Goal: Download file/media

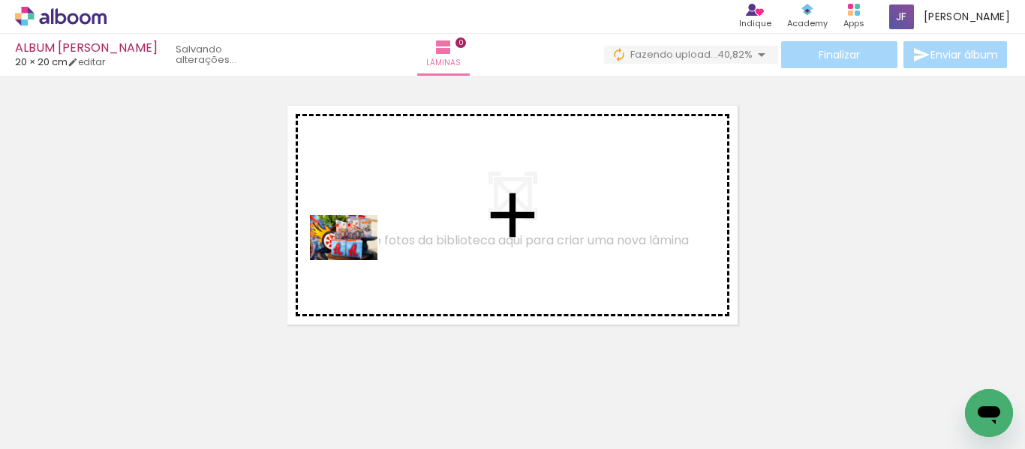
drag, startPoint x: 145, startPoint y: 417, endPoint x: 383, endPoint y: 246, distance: 292.9
click at [383, 247] on quentale-workspace at bounding box center [512, 224] width 1025 height 449
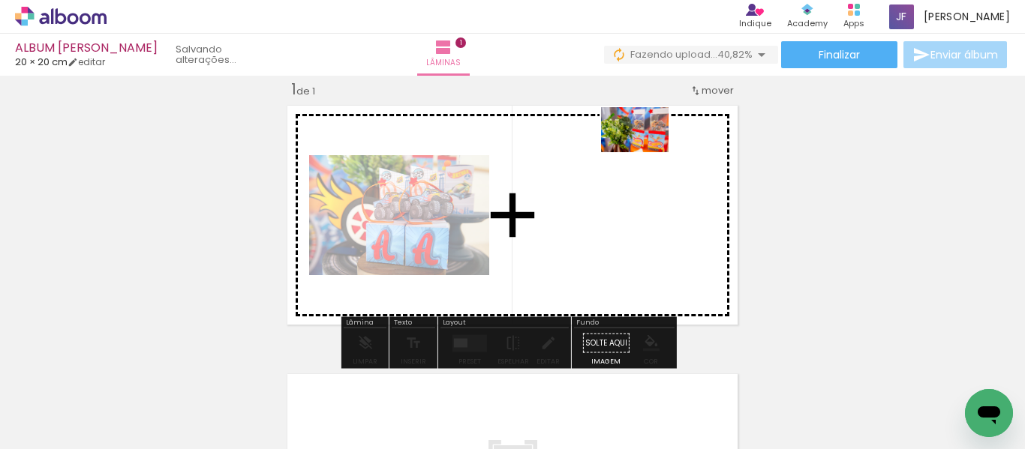
drag, startPoint x: 266, startPoint y: 400, endPoint x: 662, endPoint y: 149, distance: 468.4
click at [662, 149] on quentale-workspace at bounding box center [512, 224] width 1025 height 449
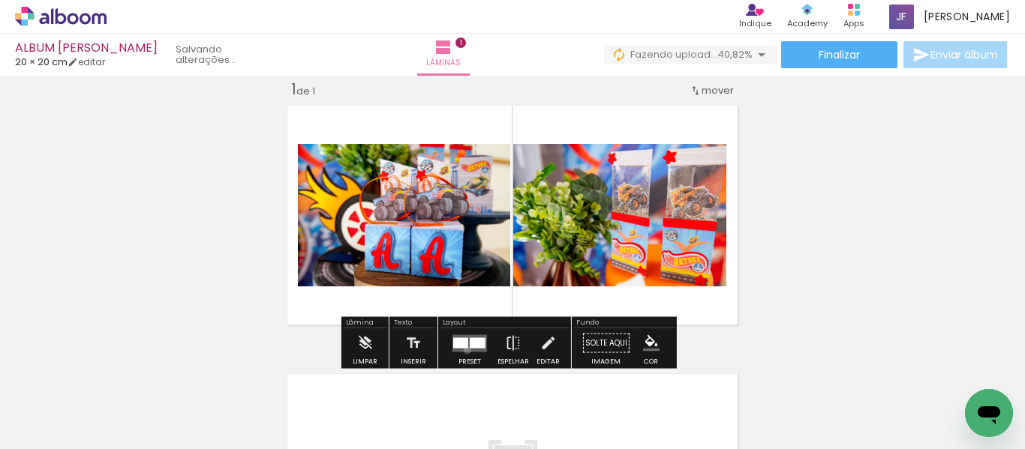
click at [464, 350] on quentale-layouter at bounding box center [469, 343] width 35 height 17
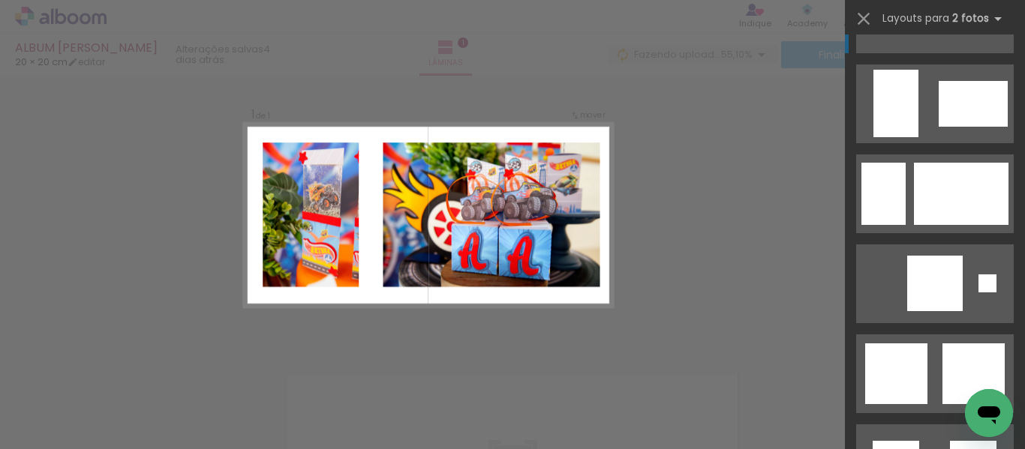
scroll to position [3802, 0]
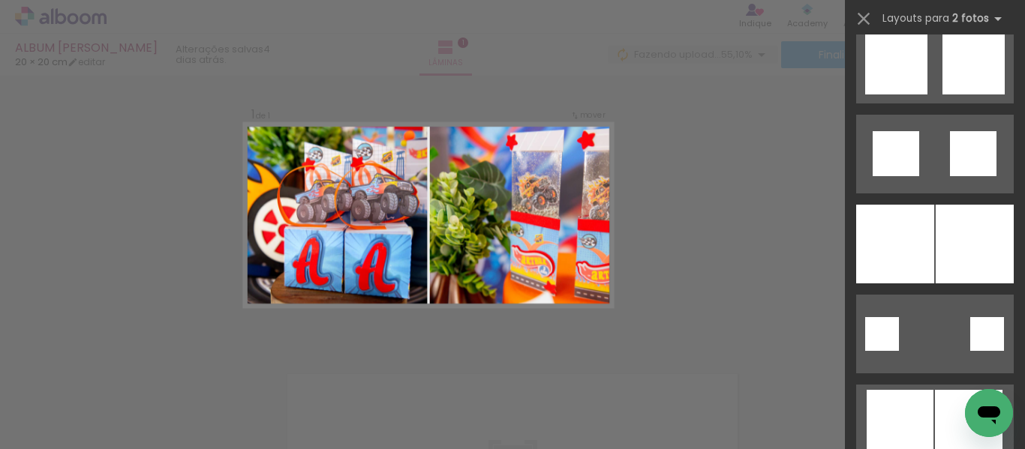
click at [916, 230] on div at bounding box center [895, 244] width 78 height 79
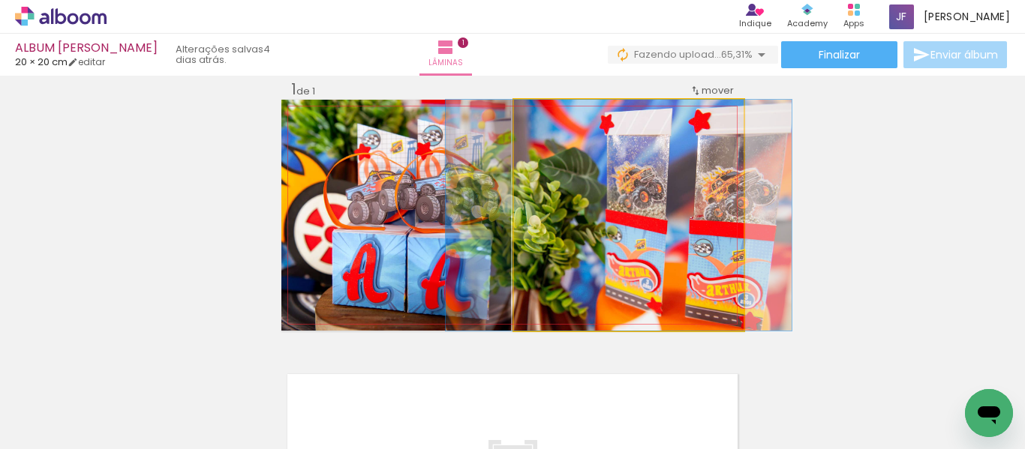
drag, startPoint x: 674, startPoint y: 239, endPoint x: 666, endPoint y: 233, distance: 9.6
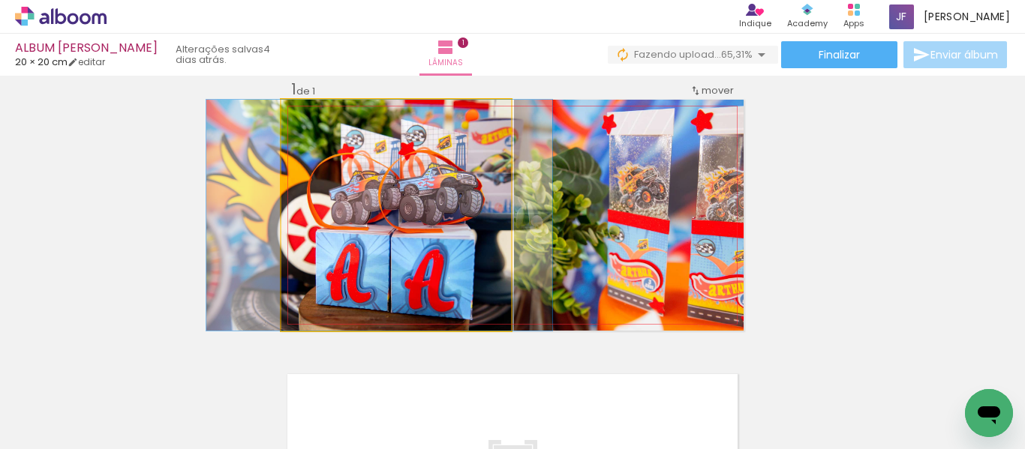
drag, startPoint x: 446, startPoint y: 232, endPoint x: 431, endPoint y: 233, distance: 15.0
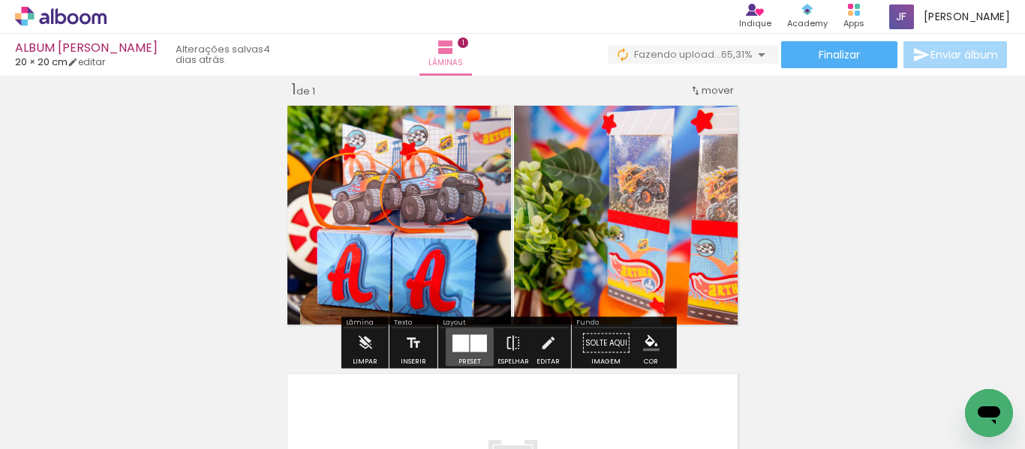
click at [464, 354] on div at bounding box center [469, 344] width 41 height 30
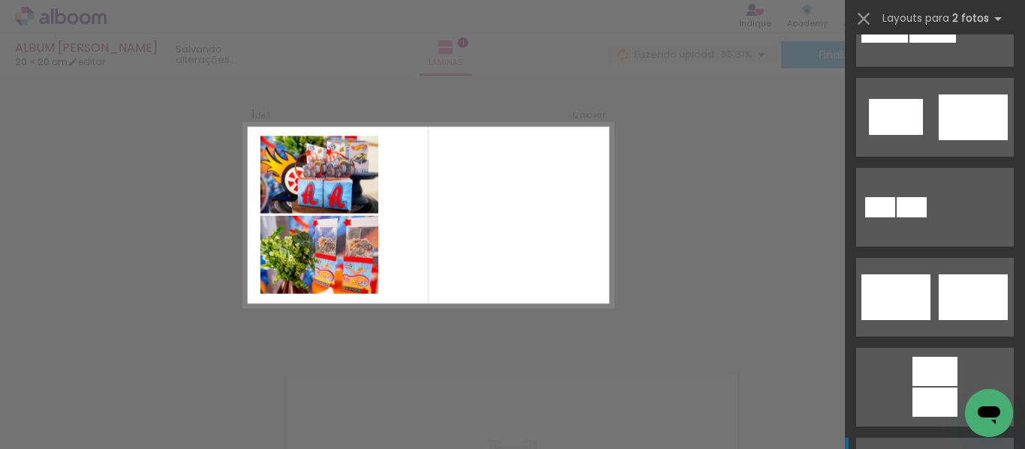
scroll to position [0, 0]
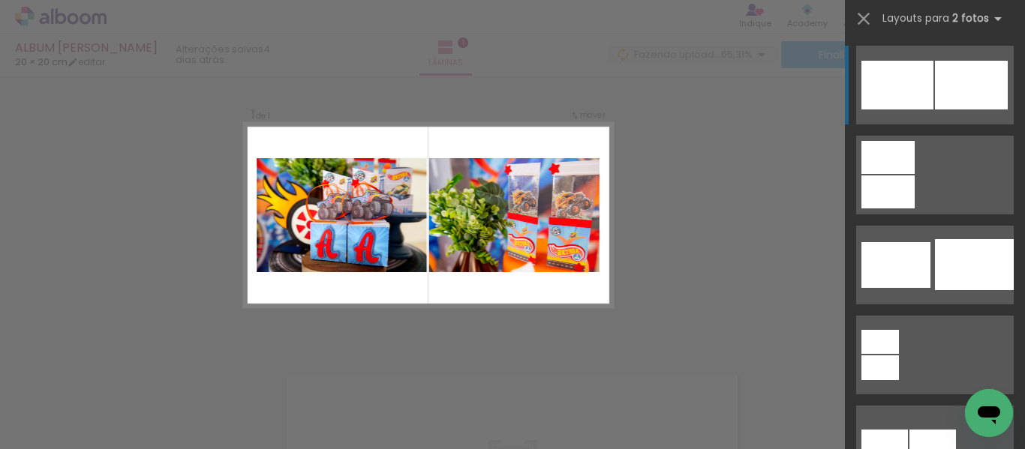
click at [926, 90] on div at bounding box center [897, 85] width 72 height 49
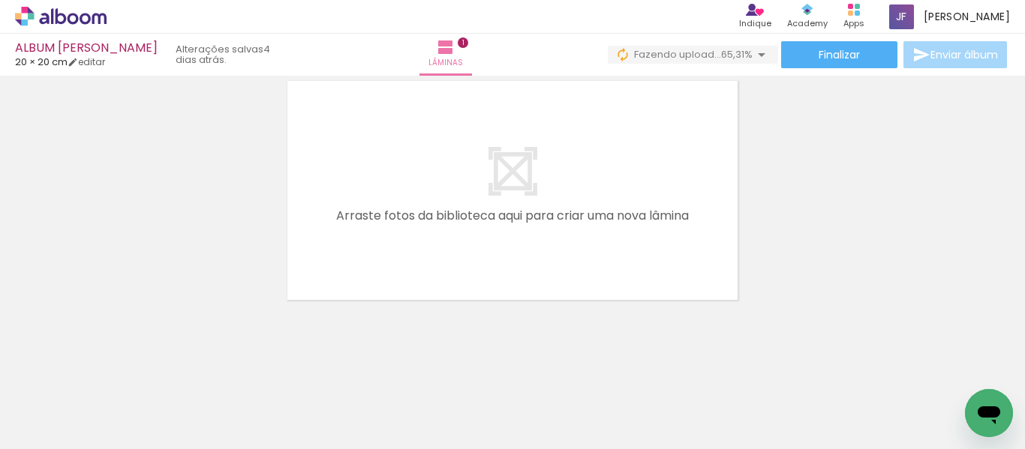
scroll to position [316, 0]
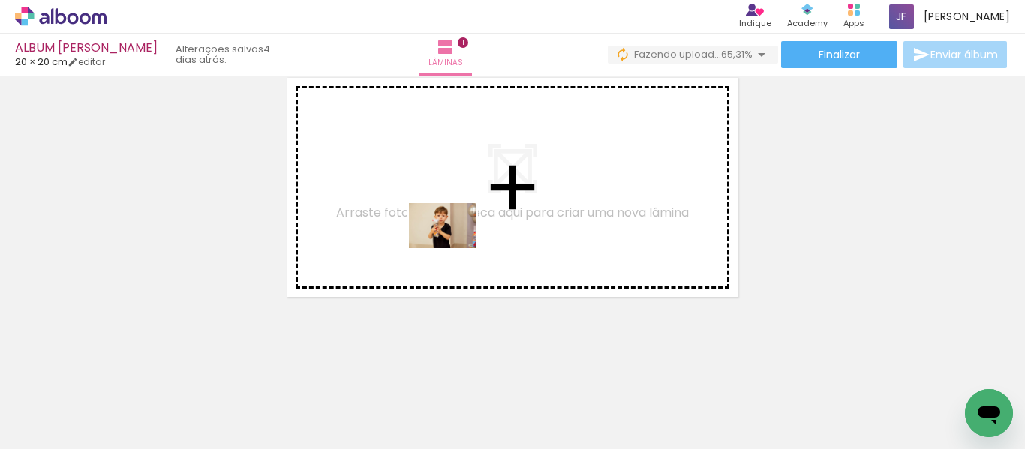
drag, startPoint x: 302, startPoint y: 416, endPoint x: 454, endPoint y: 248, distance: 225.7
click at [454, 248] on quentale-workspace at bounding box center [512, 224] width 1025 height 449
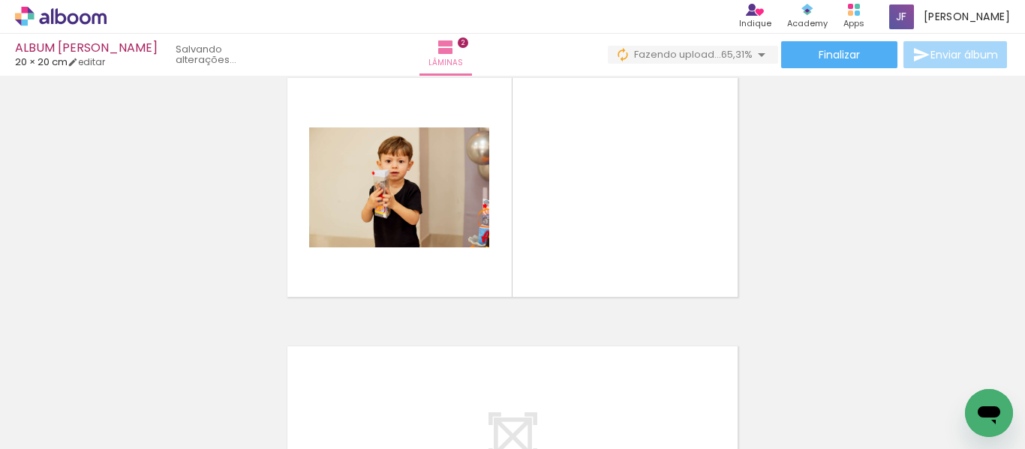
scroll to position [288, 0]
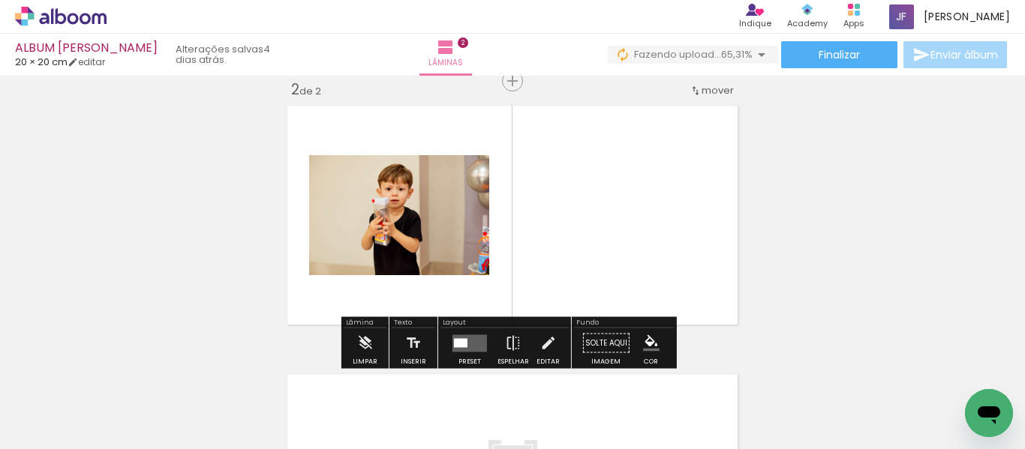
click at [456, 343] on div at bounding box center [461, 342] width 14 height 9
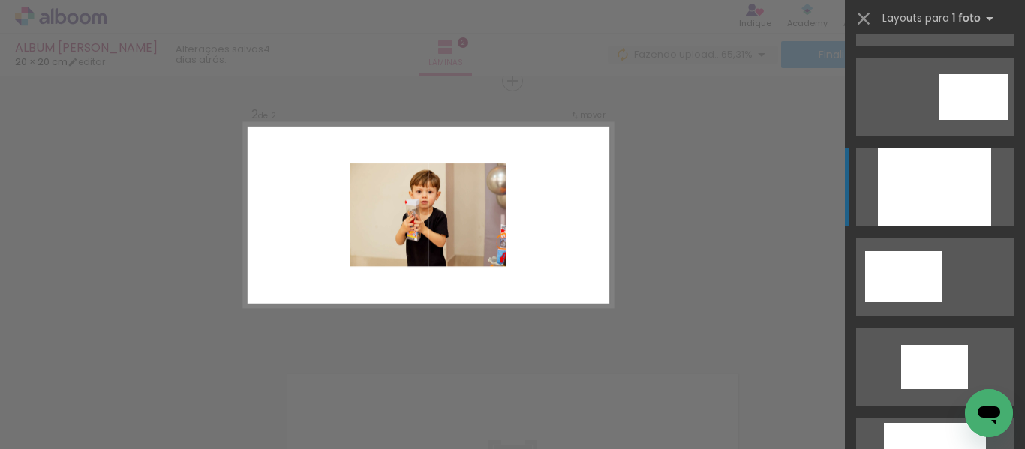
scroll to position [153, 0]
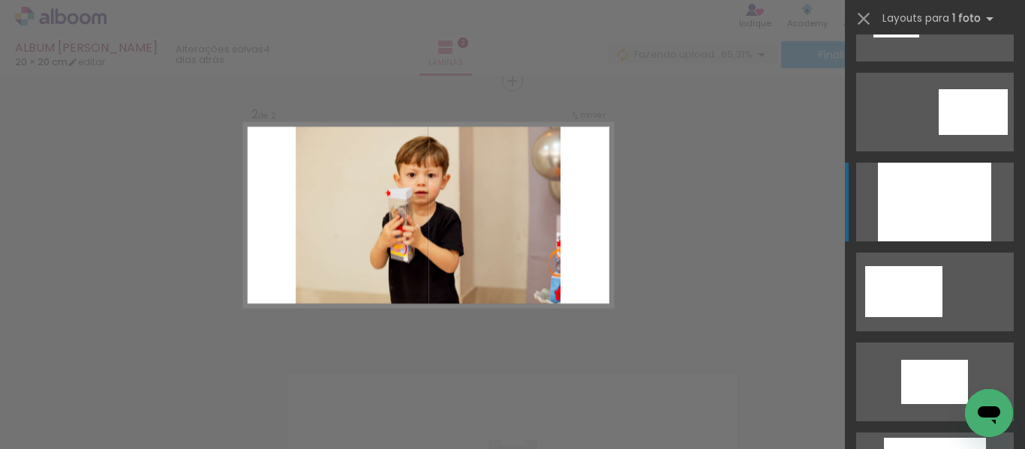
click at [946, 176] on div at bounding box center [934, 202] width 113 height 79
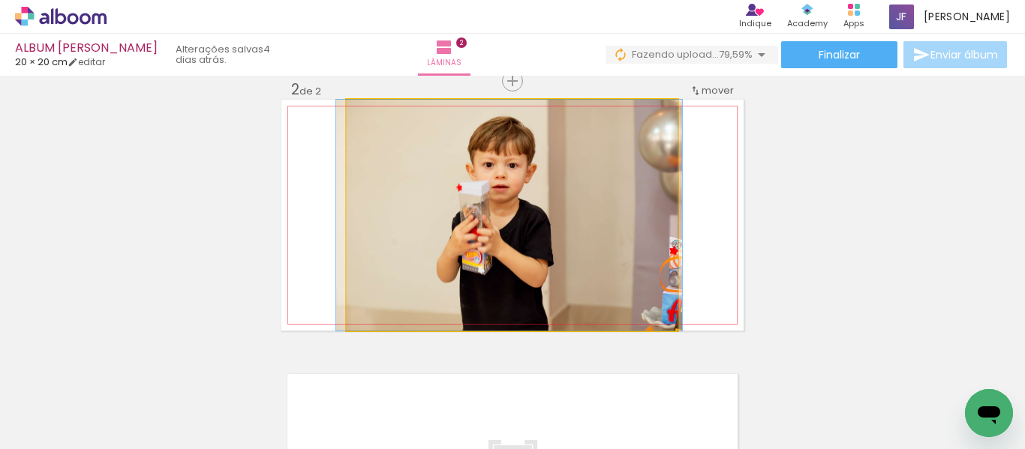
drag, startPoint x: 592, startPoint y: 261, endPoint x: 590, endPoint y: 184, distance: 77.3
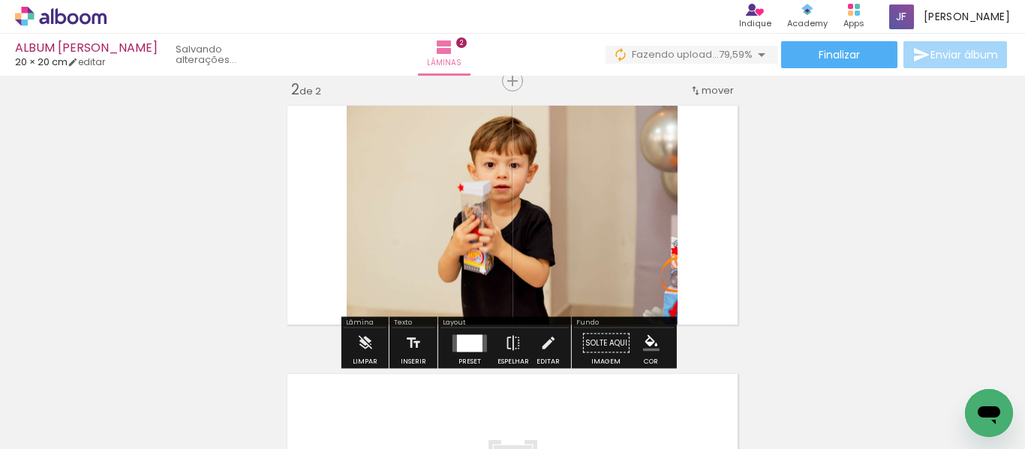
click at [882, 266] on div "Inserir lâmina 1 de 2 Inserir lâmina 2 de 2" at bounding box center [512, 196] width 1025 height 806
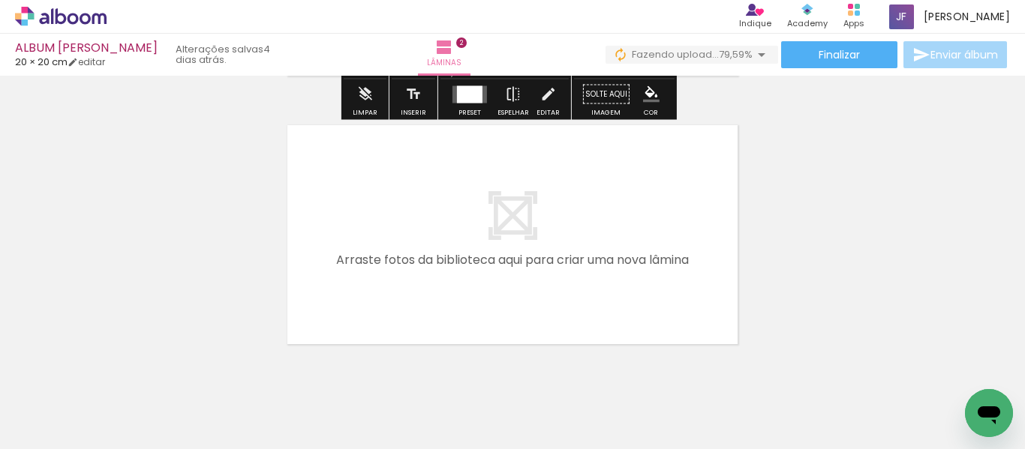
scroll to position [584, 0]
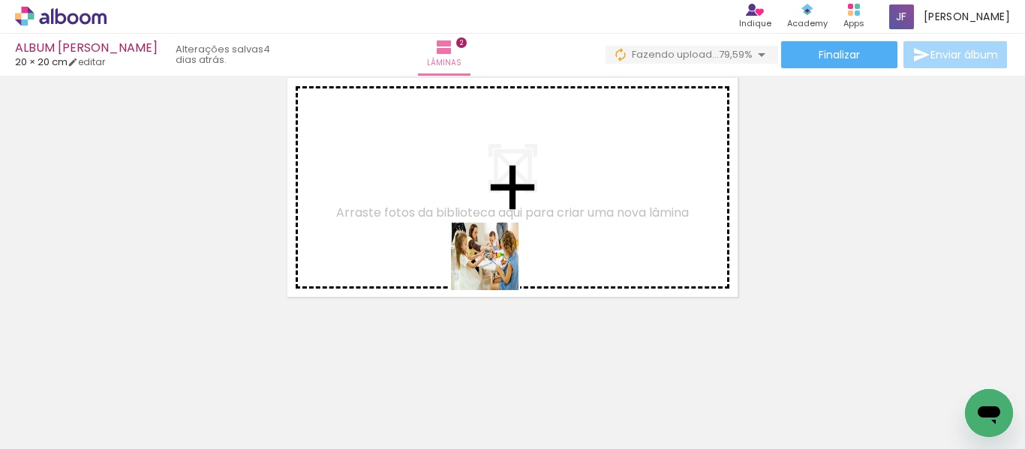
drag, startPoint x: 498, startPoint y: 408, endPoint x: 501, endPoint y: 256, distance: 152.3
click at [501, 256] on quentale-workspace at bounding box center [512, 224] width 1025 height 449
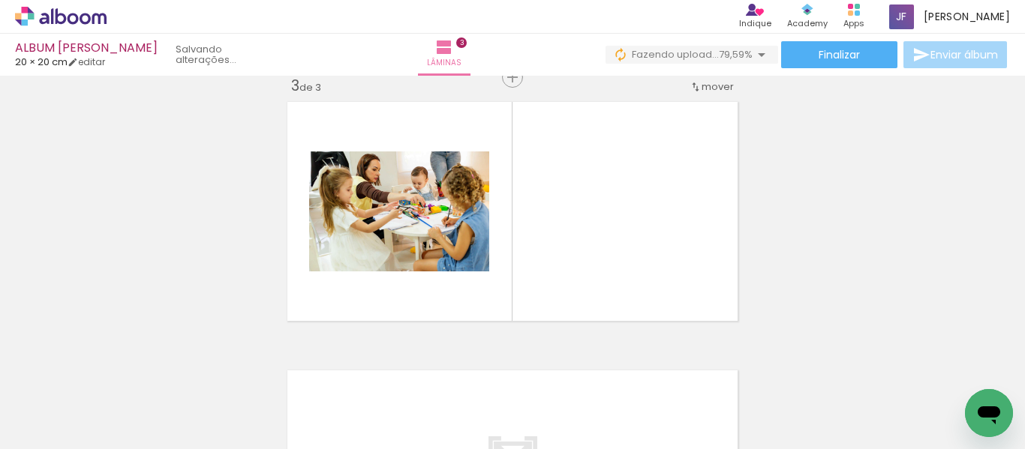
scroll to position [557, 0]
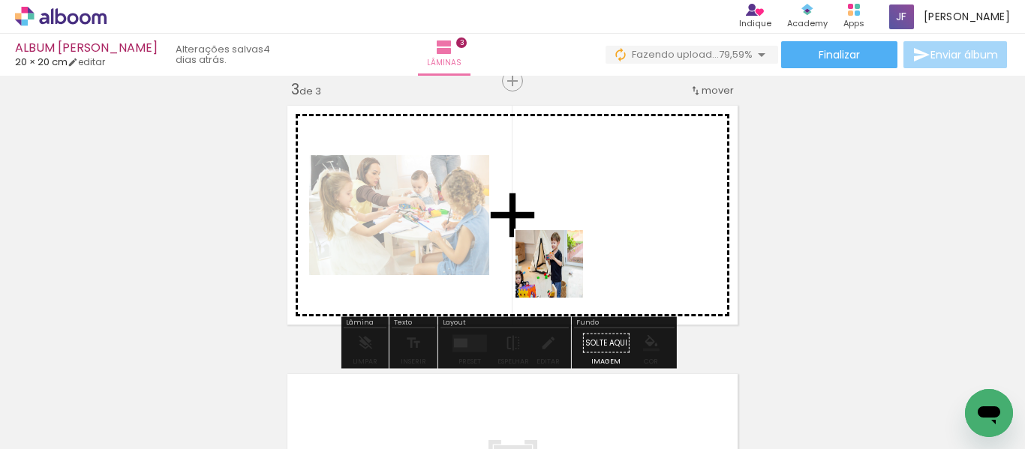
drag, startPoint x: 575, startPoint y: 413, endPoint x: 563, endPoint y: 249, distance: 164.7
click at [563, 249] on quentale-workspace at bounding box center [512, 224] width 1025 height 449
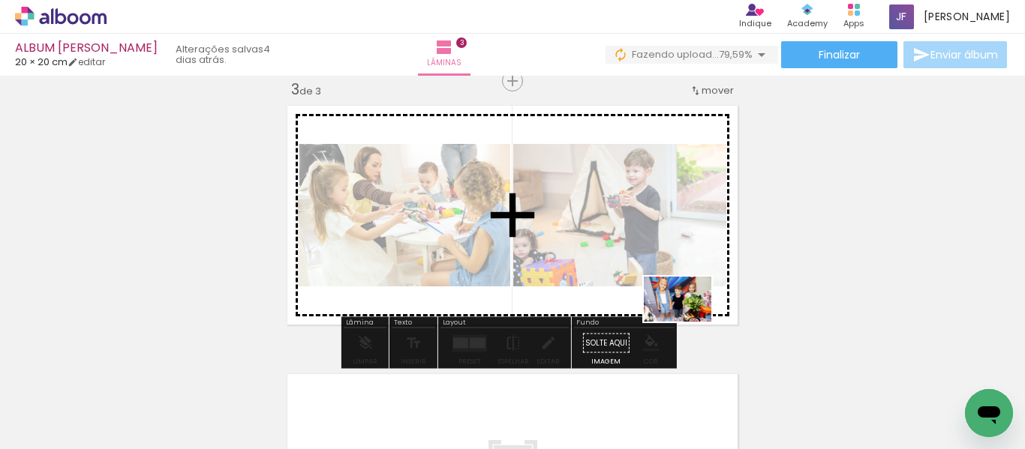
drag, startPoint x: 815, startPoint y: 395, endPoint x: 677, endPoint y: 317, distance: 158.9
click at [677, 317] on quentale-workspace at bounding box center [512, 224] width 1025 height 449
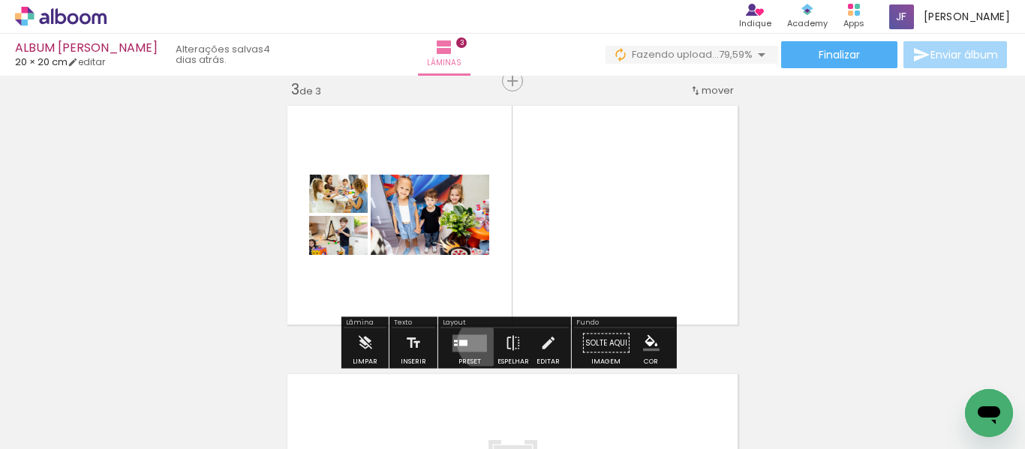
click at [481, 343] on quentale-layouter at bounding box center [469, 343] width 35 height 17
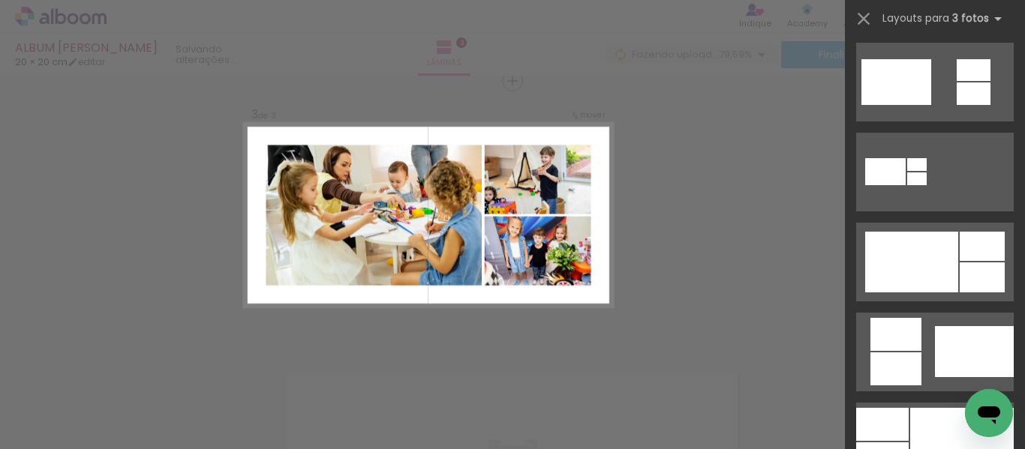
scroll to position [634, 0]
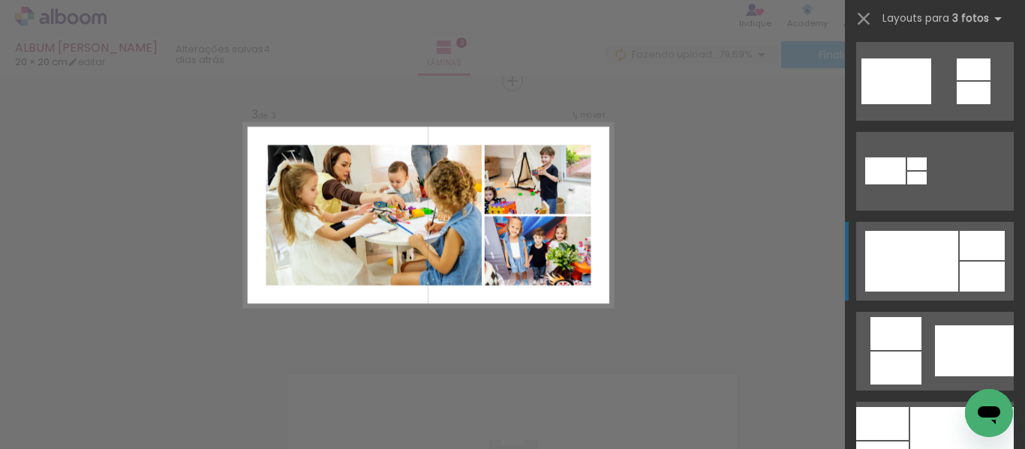
click at [914, 250] on div at bounding box center [911, 261] width 93 height 61
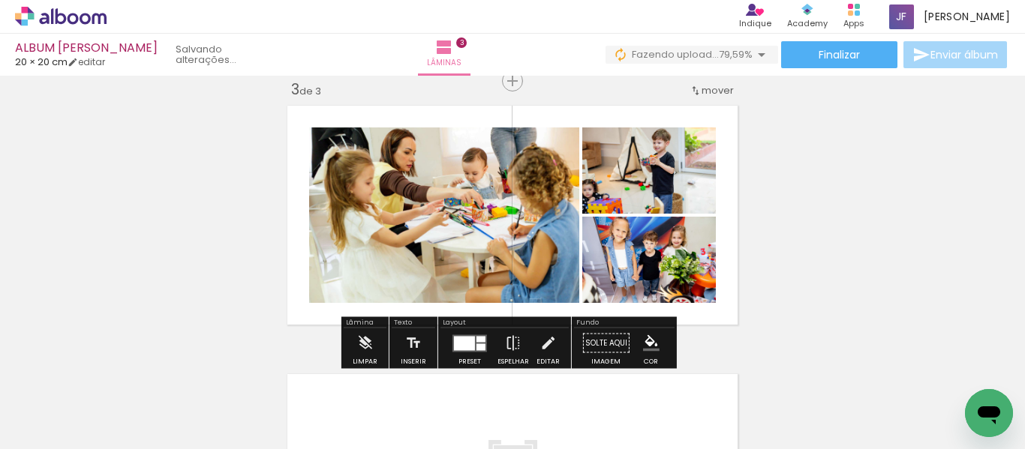
click at [481, 344] on div at bounding box center [480, 347] width 9 height 7
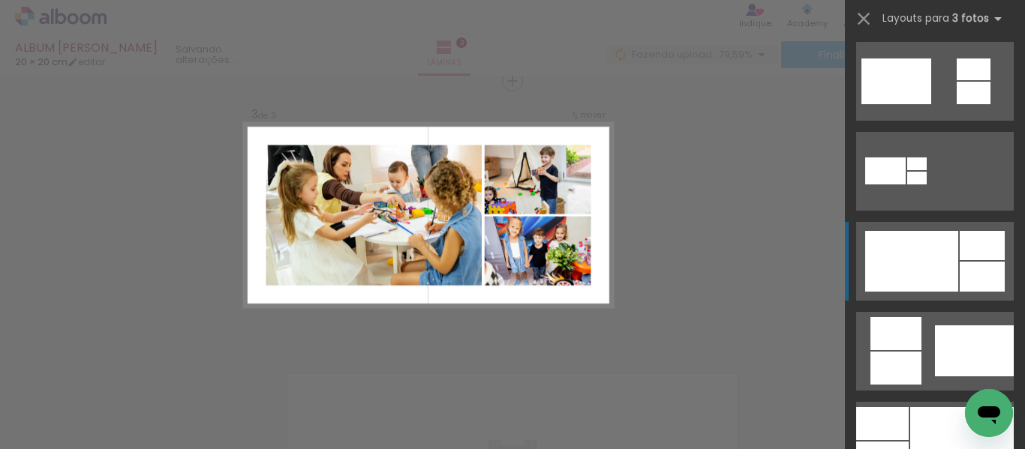
scroll to position [810, 0]
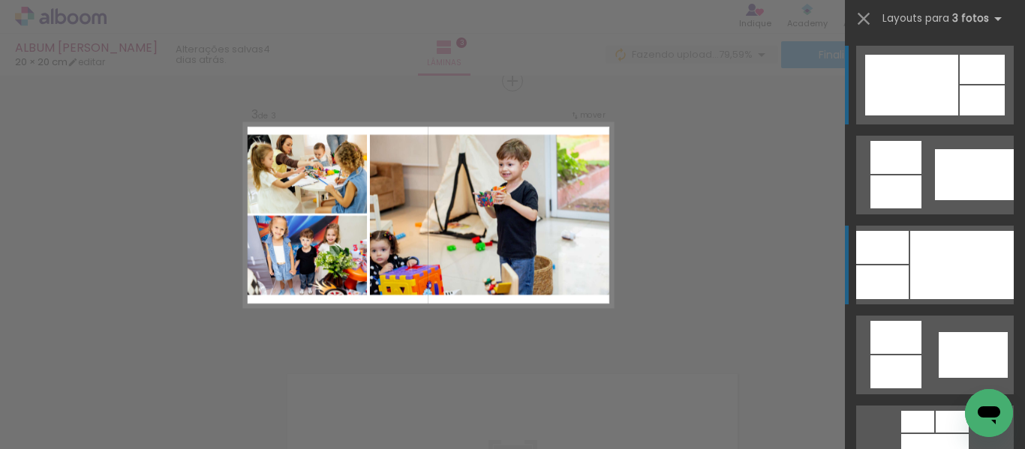
drag, startPoint x: 989, startPoint y: 269, endPoint x: 982, endPoint y: 274, distance: 8.6
click at [982, 274] on div at bounding box center [962, 265] width 104 height 68
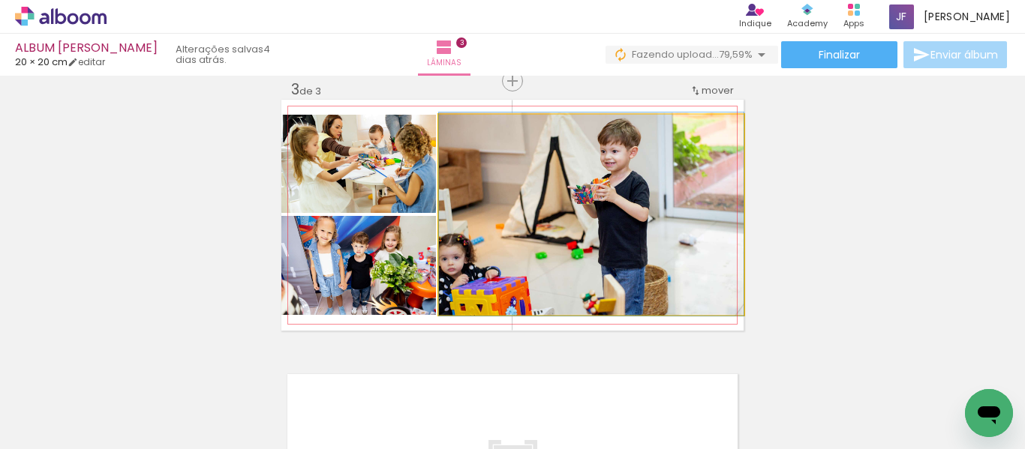
drag, startPoint x: 563, startPoint y: 247, endPoint x: 611, endPoint y: 246, distance: 48.0
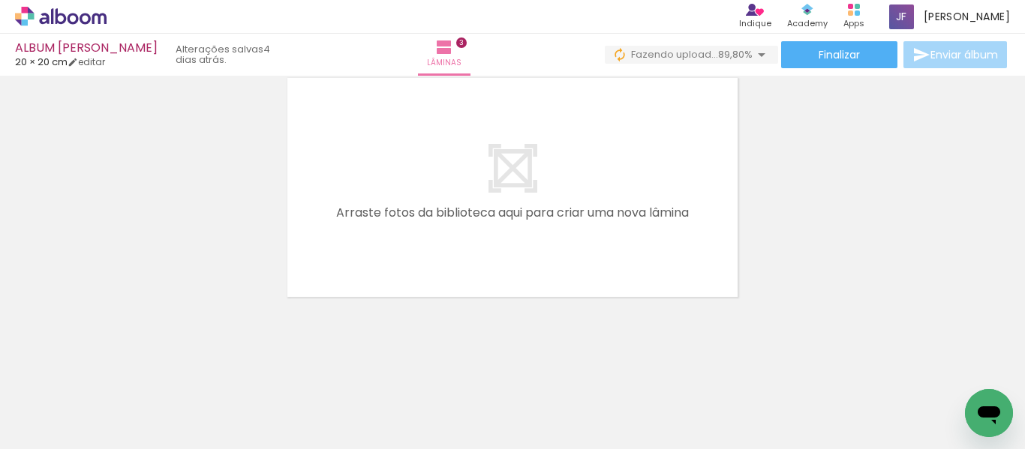
scroll to position [0, 245]
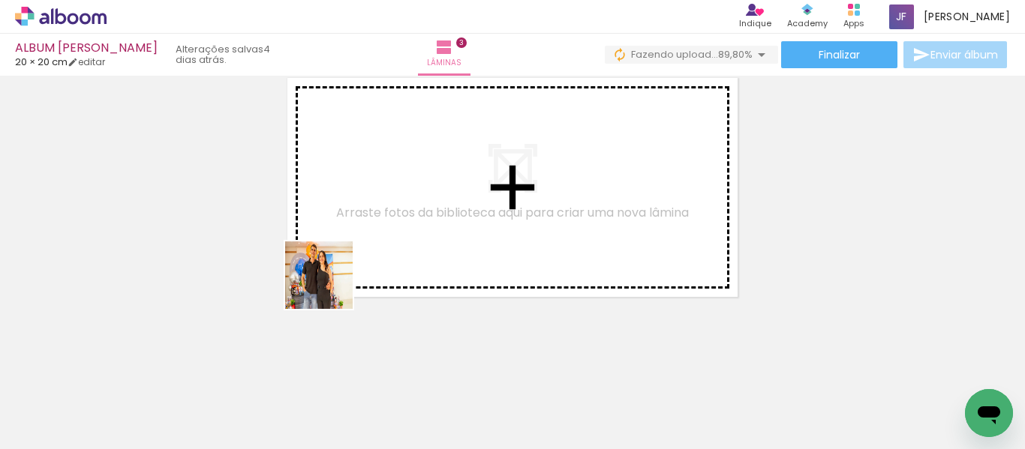
drag, startPoint x: 163, startPoint y: 392, endPoint x: 344, endPoint y: 285, distance: 210.5
click at [344, 285] on quentale-workspace at bounding box center [512, 224] width 1025 height 449
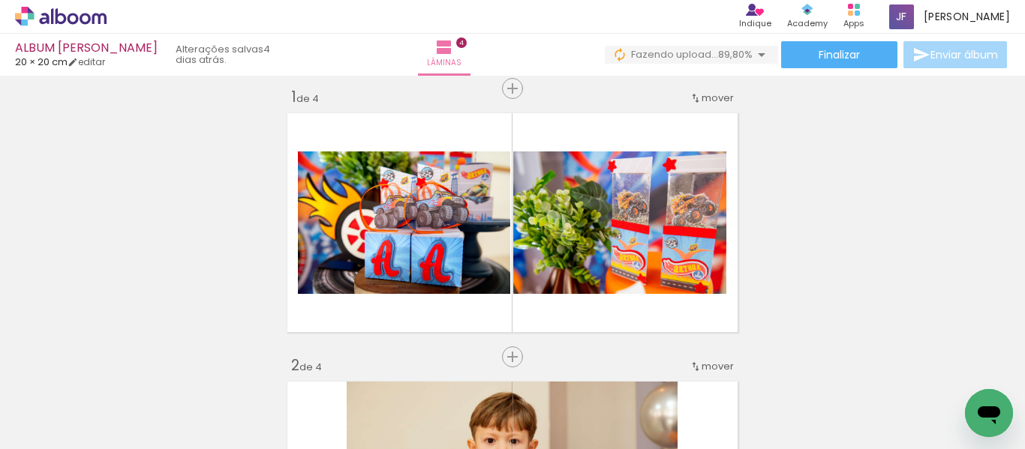
scroll to position [0, 0]
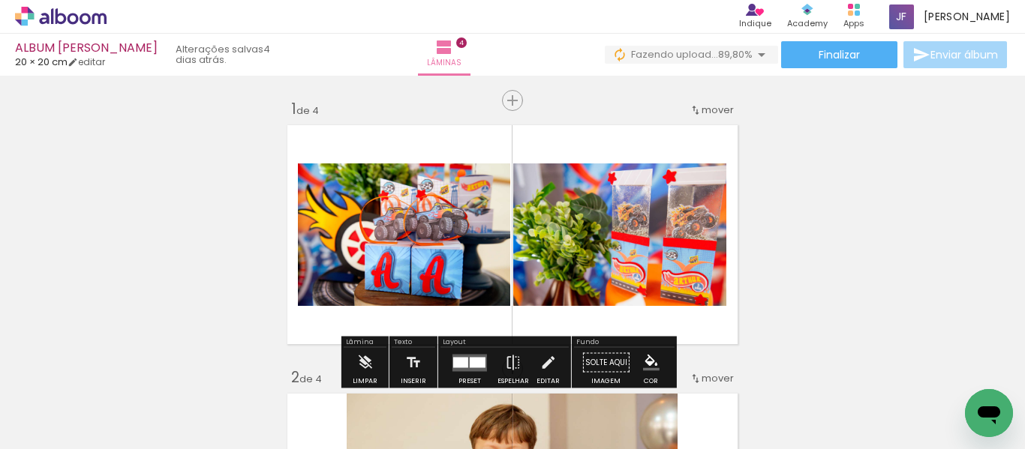
click at [355, 425] on quentale-thumb at bounding box center [347, 399] width 84 height 86
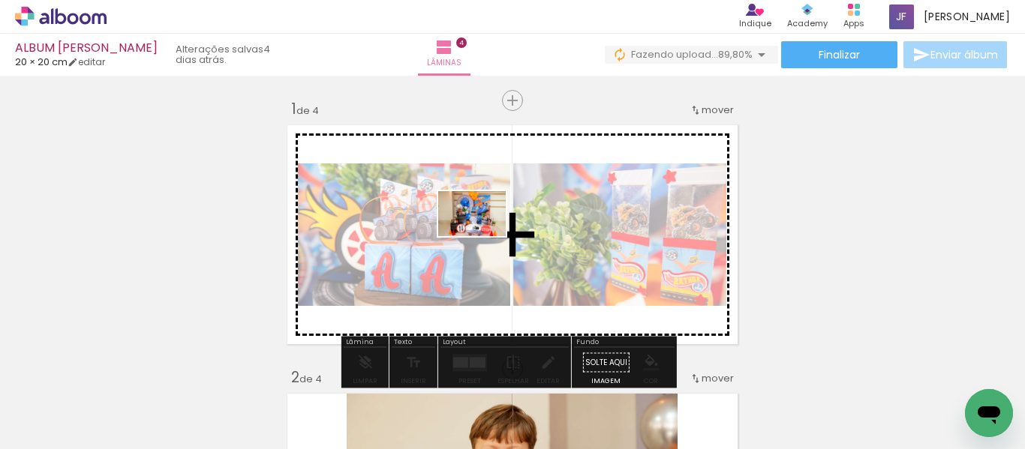
drag, startPoint x: 360, startPoint y: 401, endPoint x: 481, endPoint y: 236, distance: 204.5
click at [481, 236] on quentale-workspace at bounding box center [512, 224] width 1025 height 449
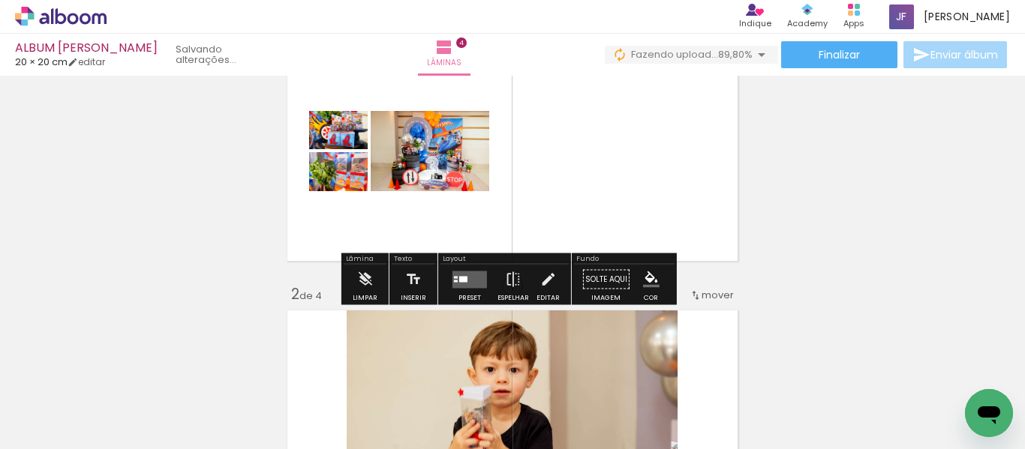
scroll to position [84, 0]
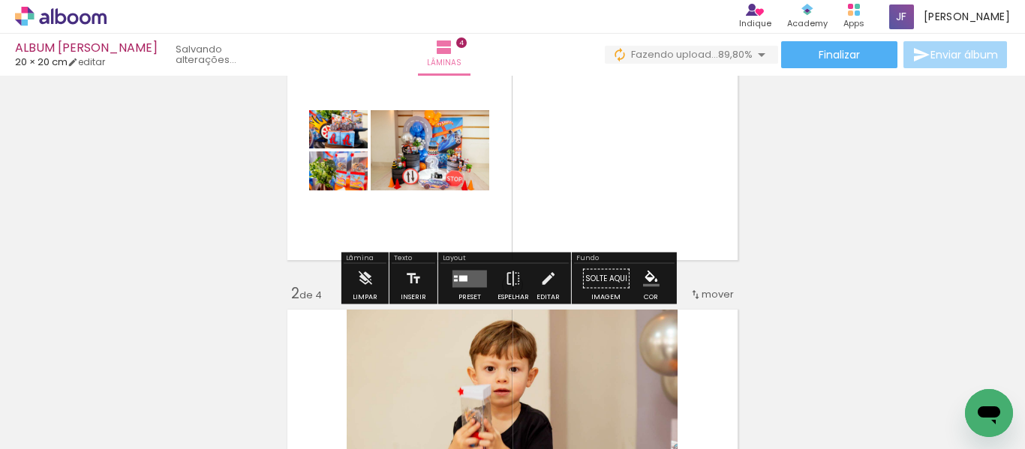
click at [467, 272] on quentale-layouter at bounding box center [469, 278] width 35 height 17
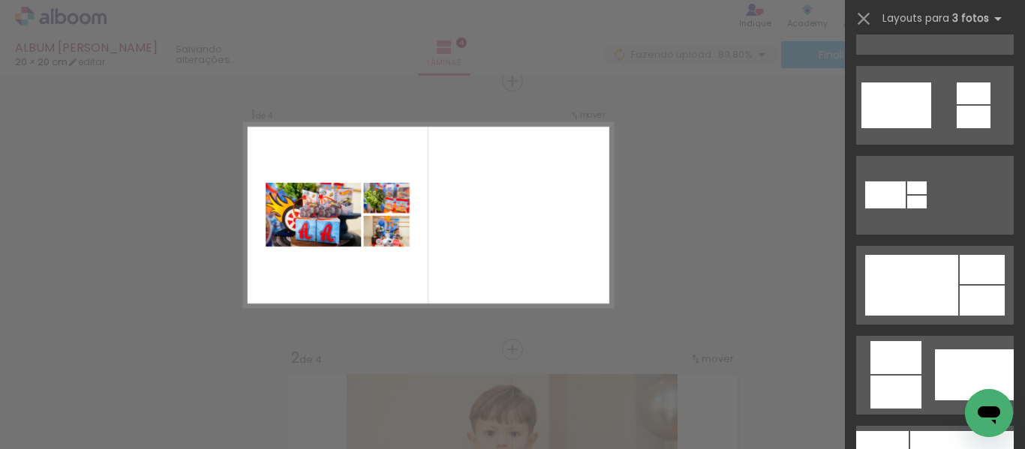
scroll to position [728, 0]
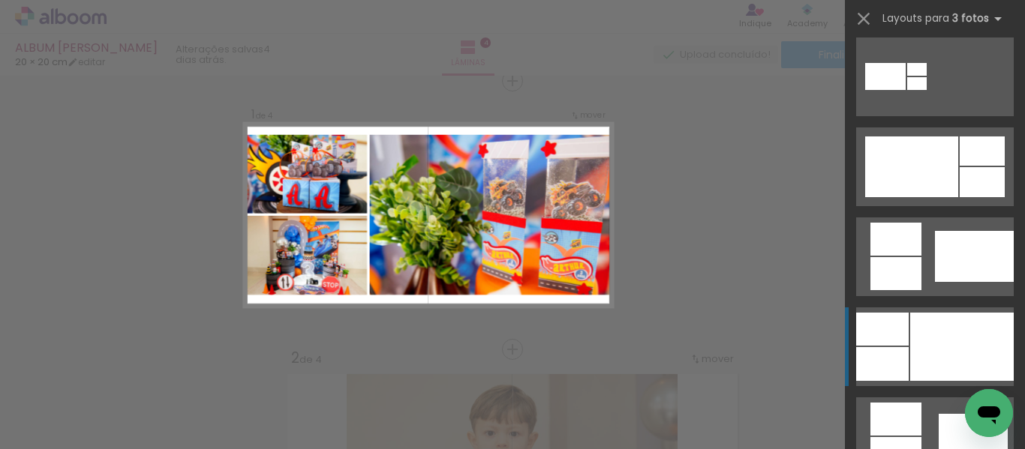
click at [918, 349] on div at bounding box center [962, 347] width 104 height 68
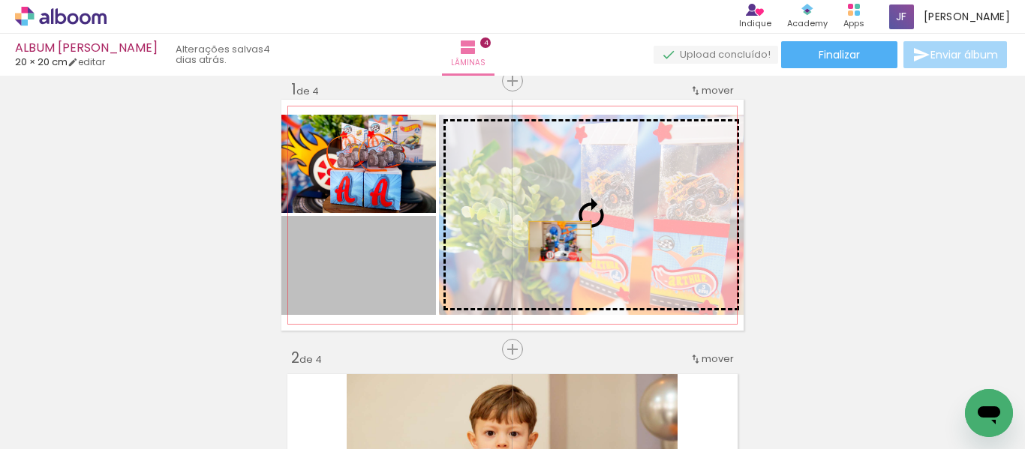
drag, startPoint x: 383, startPoint y: 281, endPoint x: 557, endPoint y: 241, distance: 178.5
click at [0, 0] on slot at bounding box center [0, 0] width 0 height 0
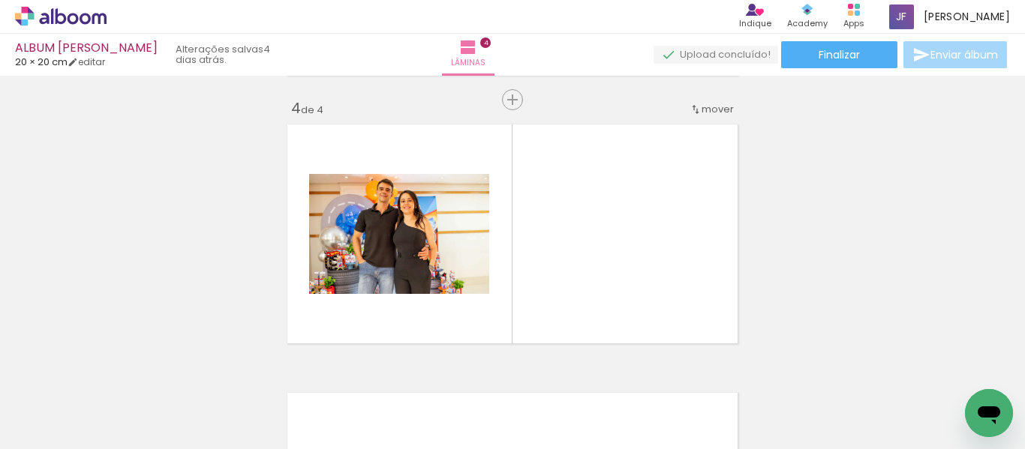
scroll to position [808, 0]
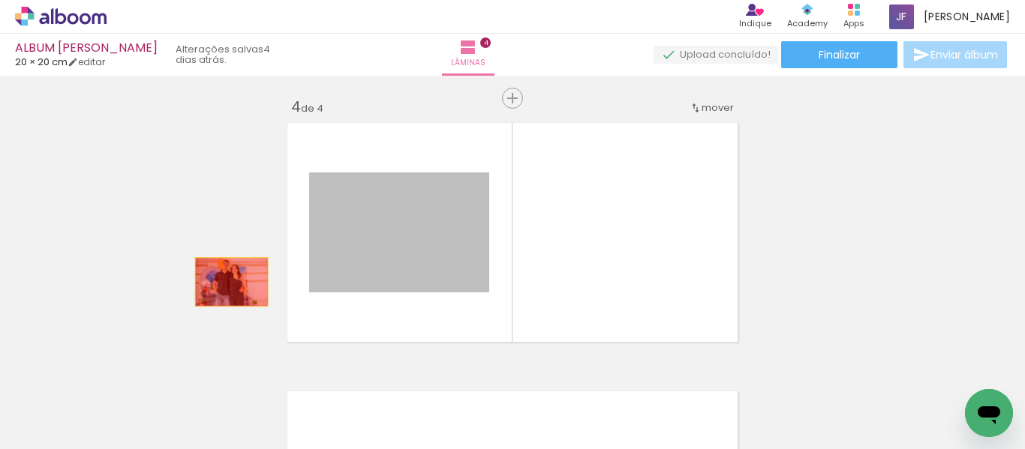
drag, startPoint x: 424, startPoint y: 236, endPoint x: 231, endPoint y: 282, distance: 198.3
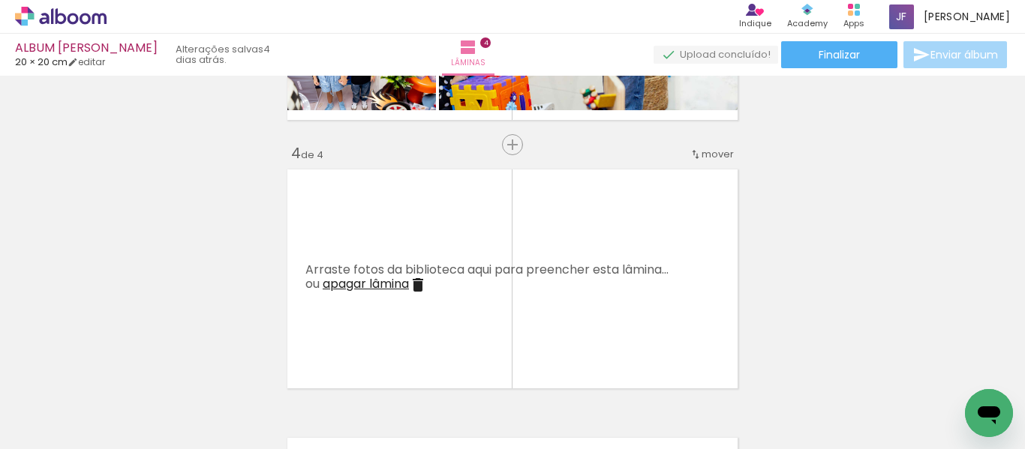
scroll to position [763, 0]
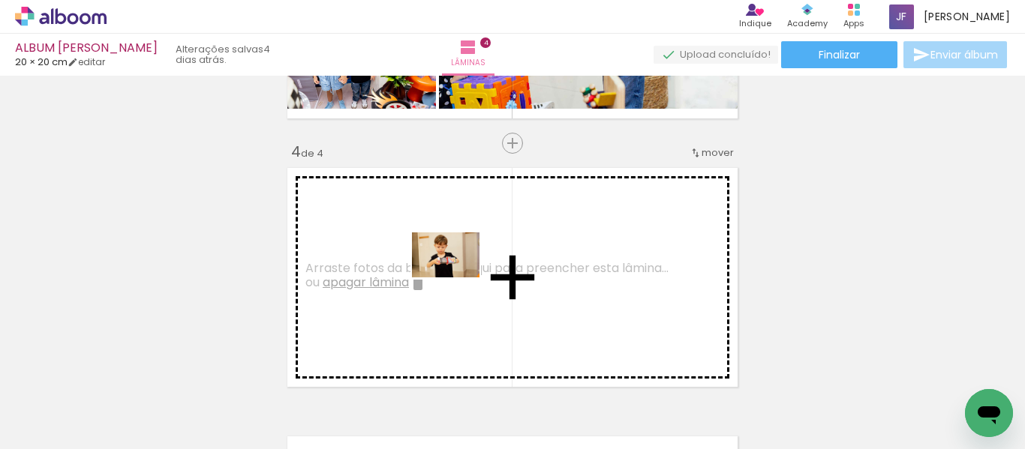
drag, startPoint x: 451, startPoint y: 405, endPoint x: 457, endPoint y: 276, distance: 129.2
click at [457, 276] on quentale-workspace at bounding box center [512, 224] width 1025 height 449
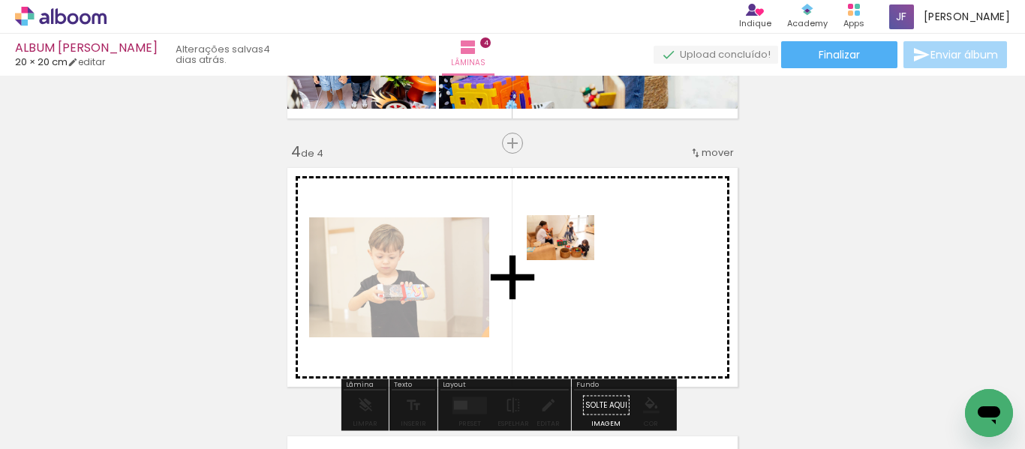
drag, startPoint x: 520, startPoint y: 421, endPoint x: 571, endPoint y: 260, distance: 168.4
click at [571, 260] on quentale-workspace at bounding box center [512, 224] width 1025 height 449
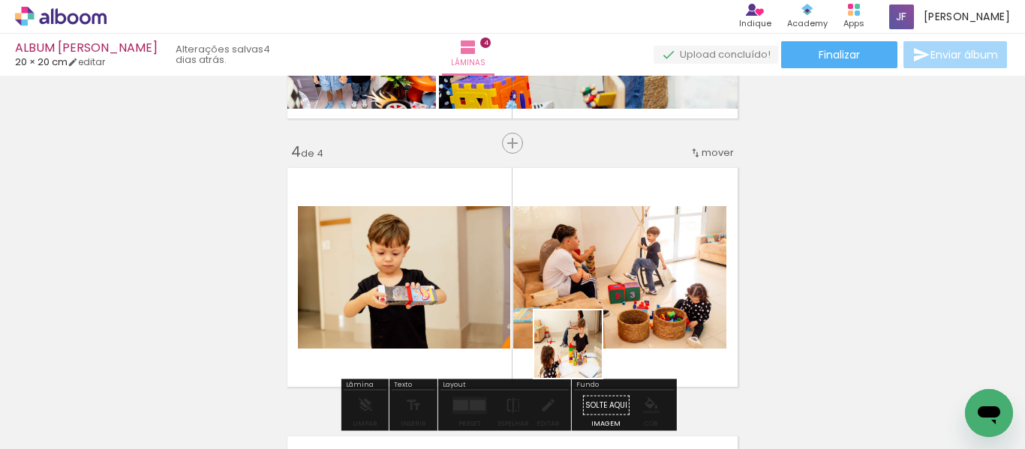
drag, startPoint x: 605, startPoint y: 407, endPoint x: 665, endPoint y: 374, distance: 68.5
click at [552, 310] on quentale-workspace at bounding box center [512, 224] width 1025 height 449
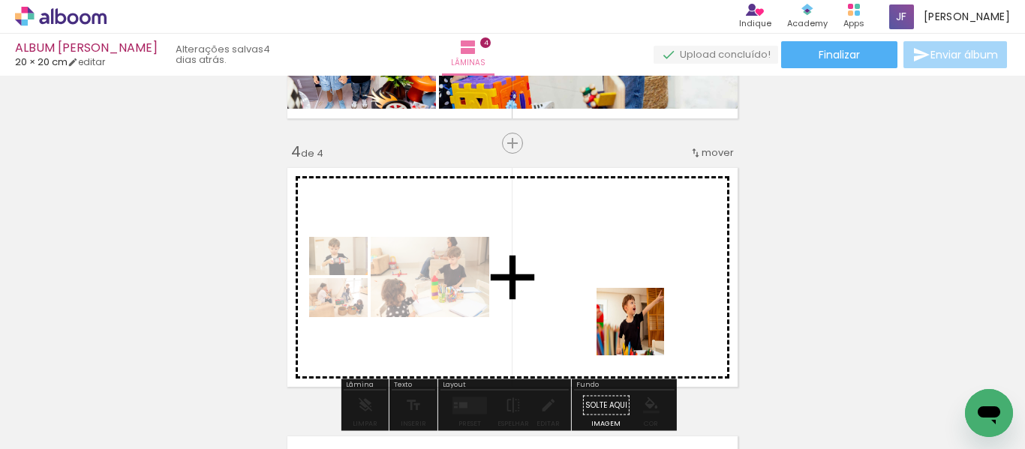
drag, startPoint x: 662, startPoint y: 370, endPoint x: 795, endPoint y: 325, distance: 140.2
click at [622, 299] on quentale-workspace at bounding box center [512, 224] width 1025 height 449
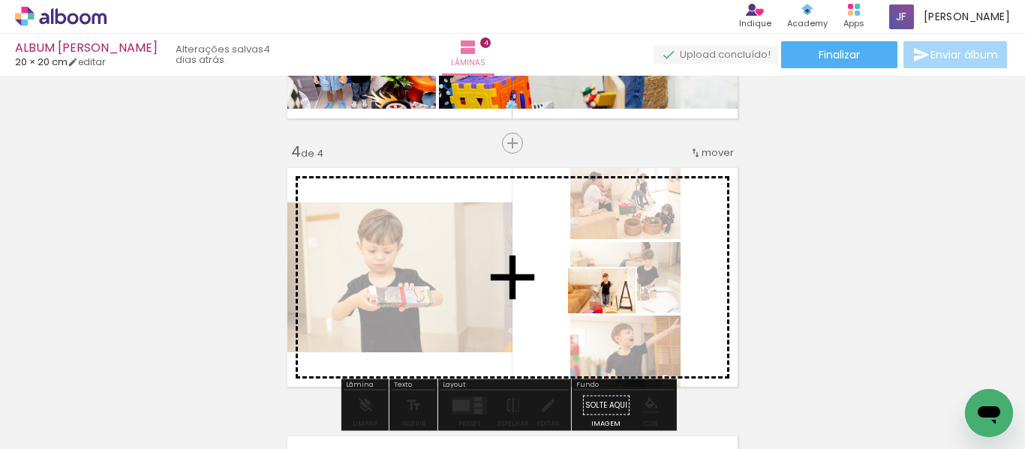
drag, startPoint x: 939, startPoint y: 410, endPoint x: 613, endPoint y: 314, distance: 340.4
click at [613, 314] on quentale-workspace at bounding box center [512, 224] width 1025 height 449
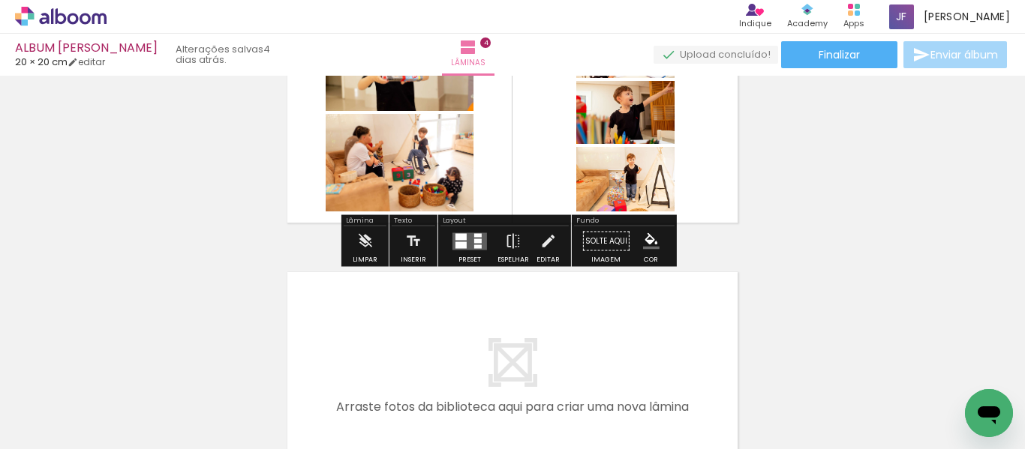
scroll to position [934, 0]
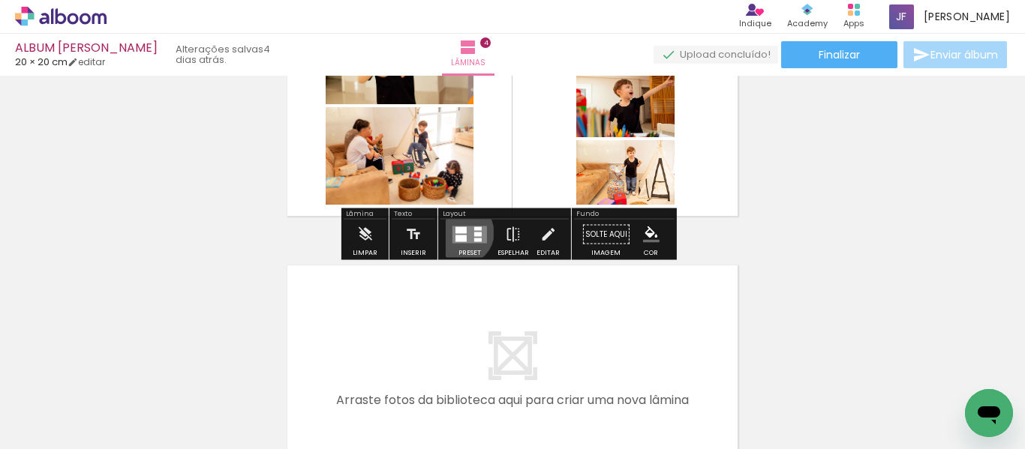
click at [458, 233] on div at bounding box center [460, 230] width 11 height 7
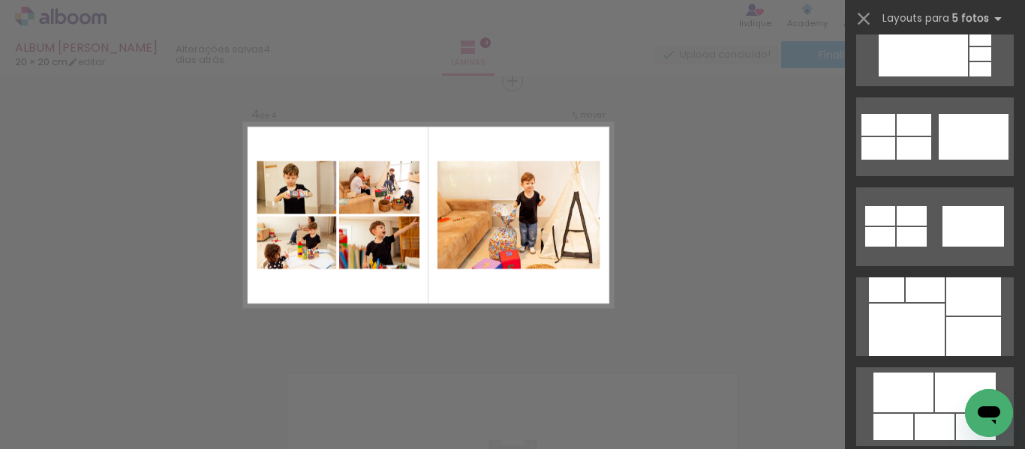
scroll to position [1586, 0]
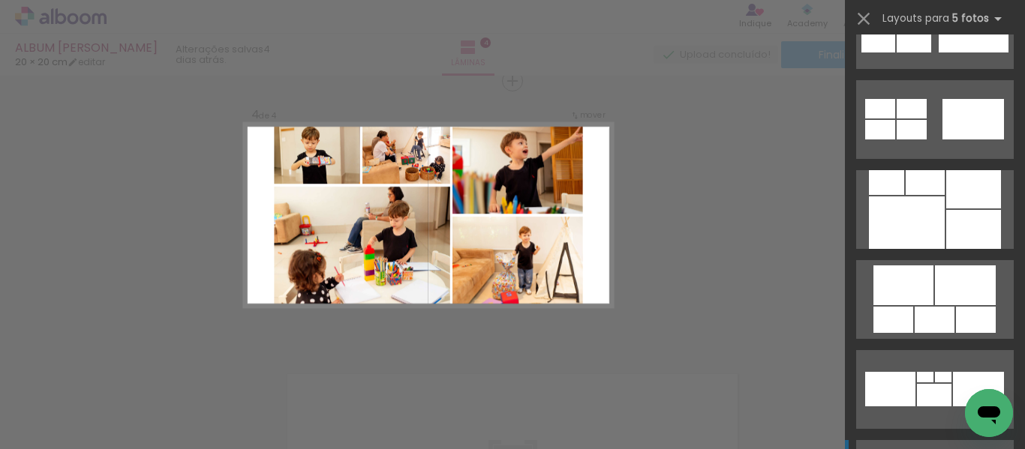
click at [930, 213] on div at bounding box center [907, 223] width 76 height 53
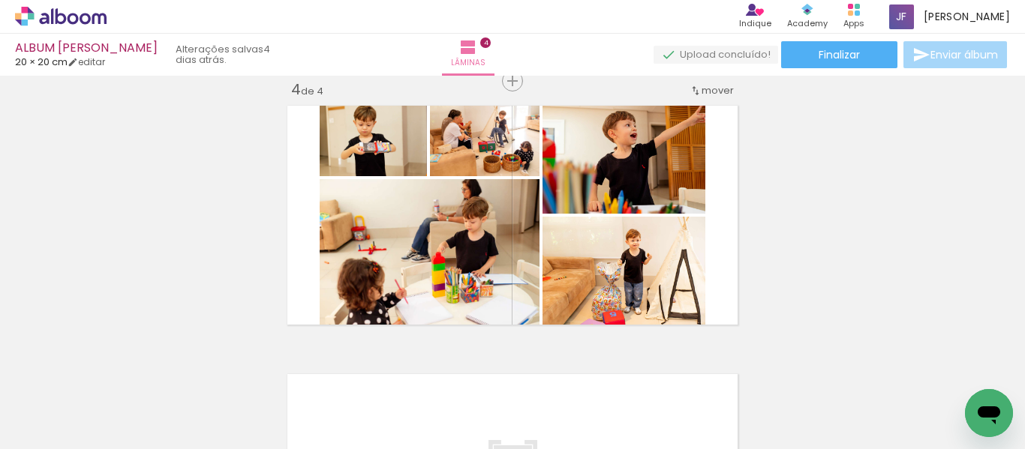
scroll to position [1121, 0]
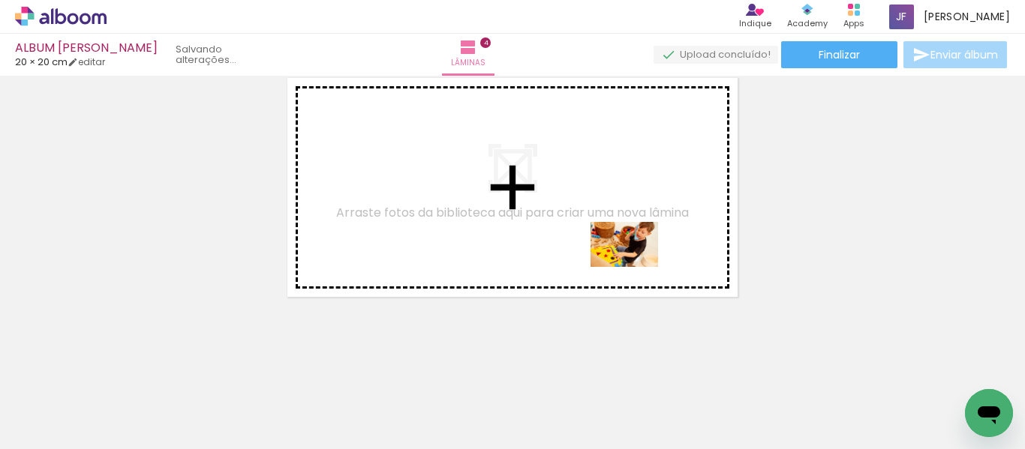
drag, startPoint x: 702, startPoint y: 403, endPoint x: 635, endPoint y: 264, distance: 154.3
click at [635, 264] on quentale-workspace at bounding box center [512, 224] width 1025 height 449
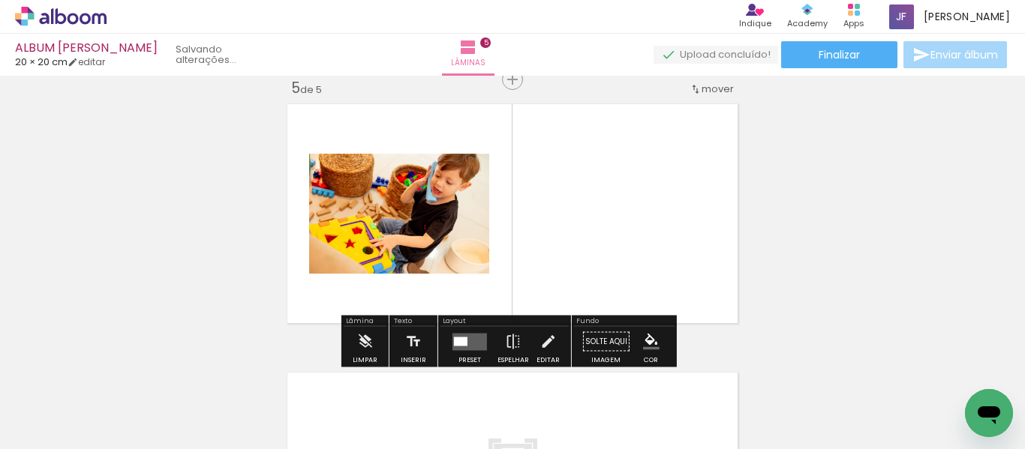
scroll to position [1094, 0]
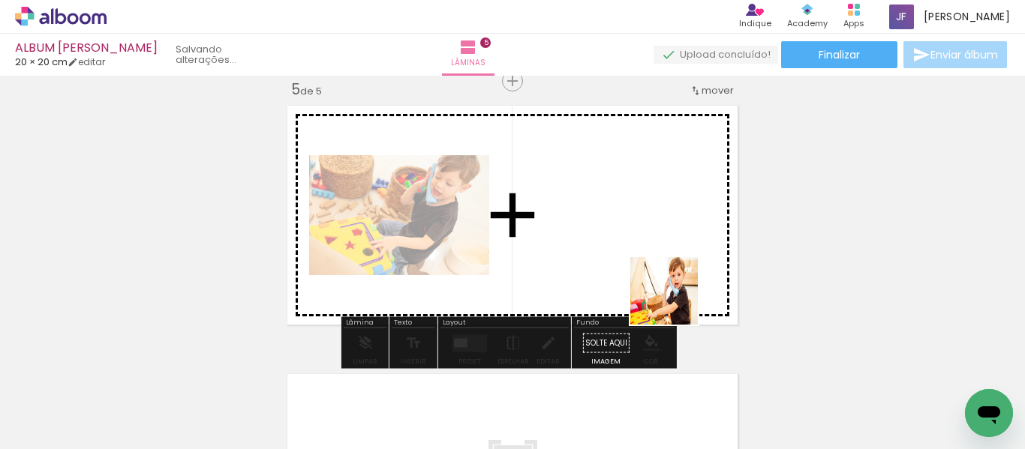
drag, startPoint x: 795, startPoint y: 415, endPoint x: 618, endPoint y: 206, distance: 273.6
click at [618, 206] on quentale-workspace at bounding box center [512, 224] width 1025 height 449
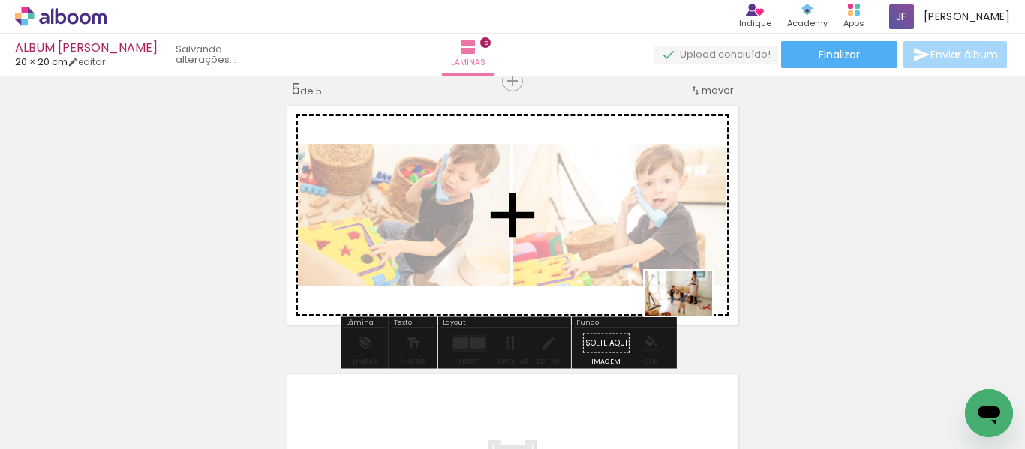
drag, startPoint x: 877, startPoint y: 419, endPoint x: 665, endPoint y: 302, distance: 241.4
click at [665, 302] on quentale-workspace at bounding box center [512, 224] width 1025 height 449
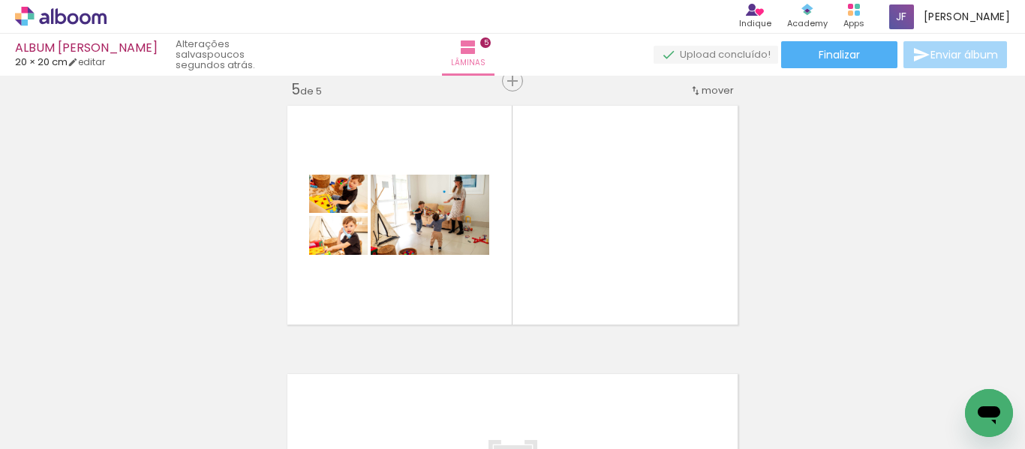
scroll to position [0, 1696]
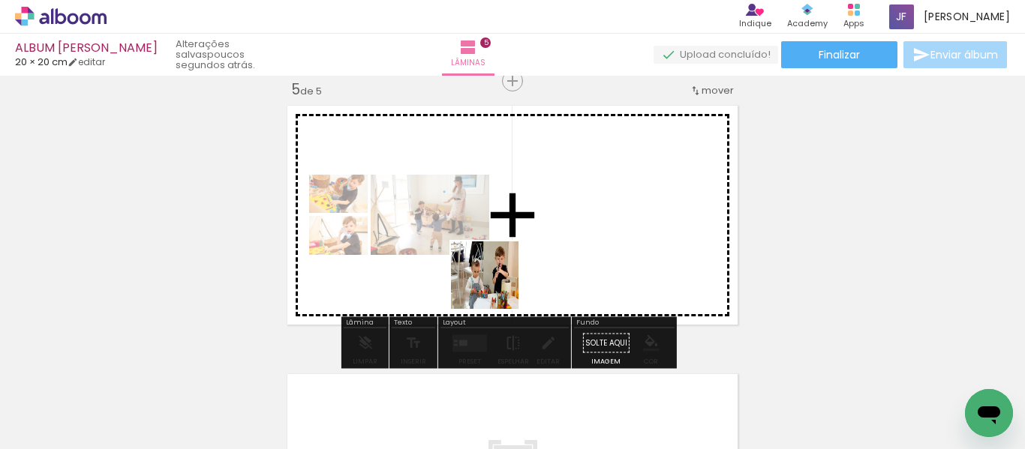
drag, startPoint x: 400, startPoint y: 403, endPoint x: 499, endPoint y: 347, distance: 113.9
click at [513, 269] on quentale-workspace at bounding box center [512, 224] width 1025 height 449
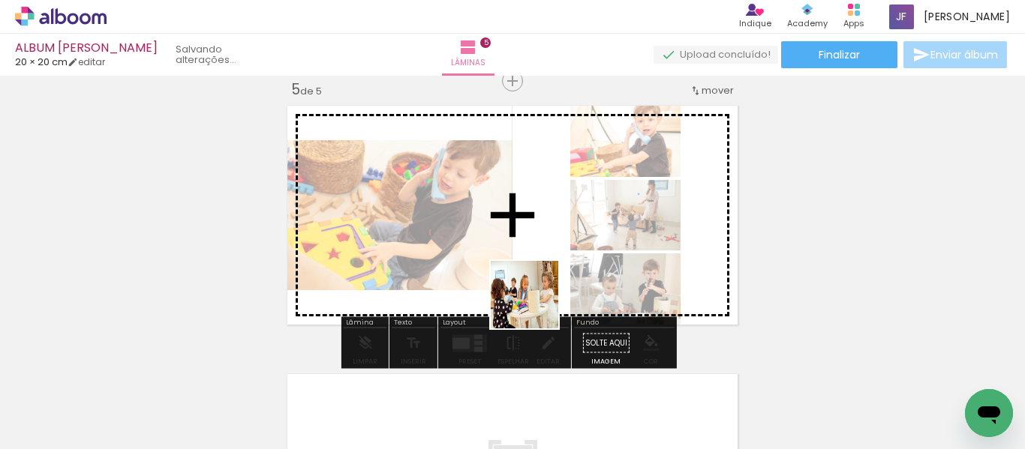
drag, startPoint x: 496, startPoint y: 395, endPoint x: 576, endPoint y: 236, distance: 177.5
click at [576, 236] on quentale-workspace at bounding box center [512, 224] width 1025 height 449
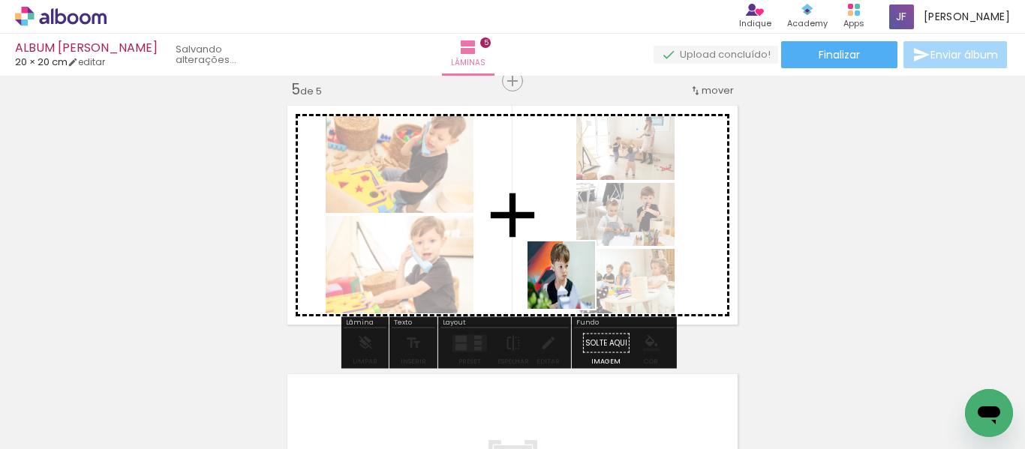
drag, startPoint x: 655, startPoint y: 413, endPoint x: 546, endPoint y: 247, distance: 198.9
click at [546, 247] on quentale-workspace at bounding box center [512, 224] width 1025 height 449
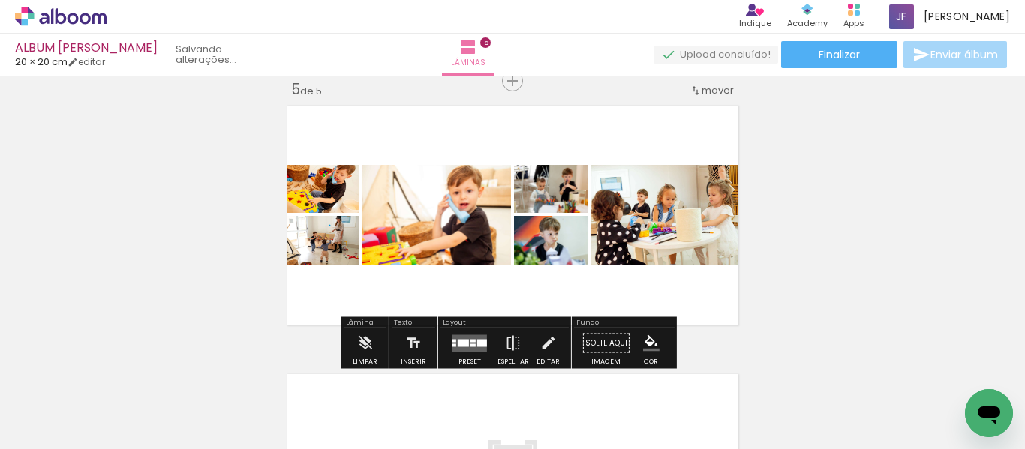
click at [468, 347] on quentale-layouter at bounding box center [469, 343] width 35 height 17
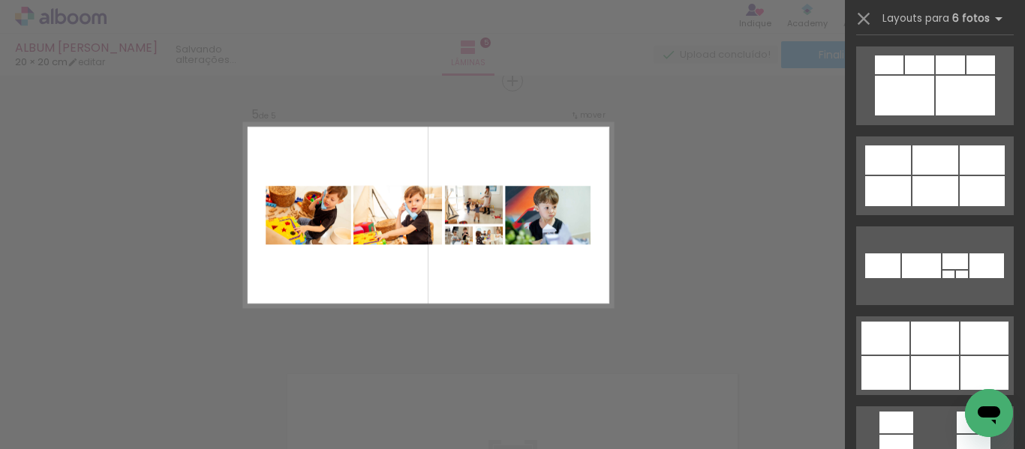
scroll to position [3601, 0]
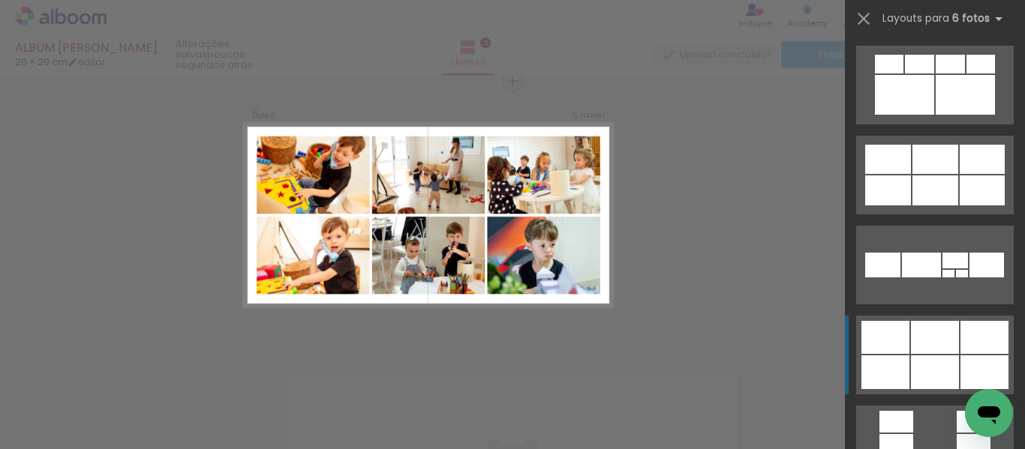
click at [911, 343] on div at bounding box center [935, 337] width 48 height 33
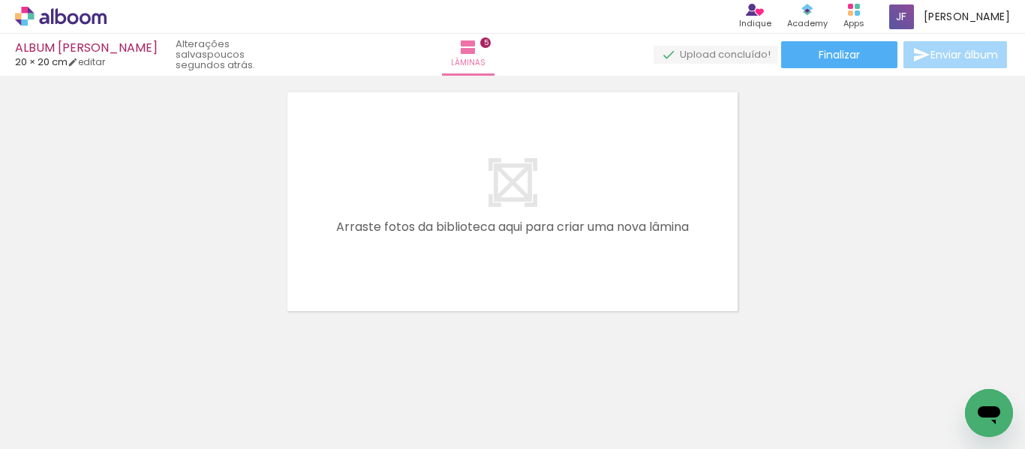
scroll to position [1377, 0]
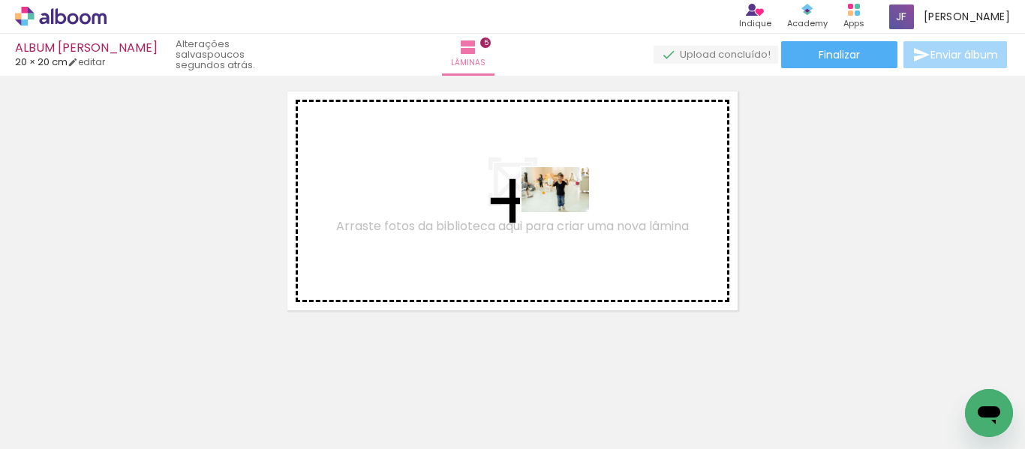
drag, startPoint x: 568, startPoint y: 416, endPoint x: 566, endPoint y: 212, distance: 204.0
click at [566, 212] on quentale-workspace at bounding box center [512, 224] width 1025 height 449
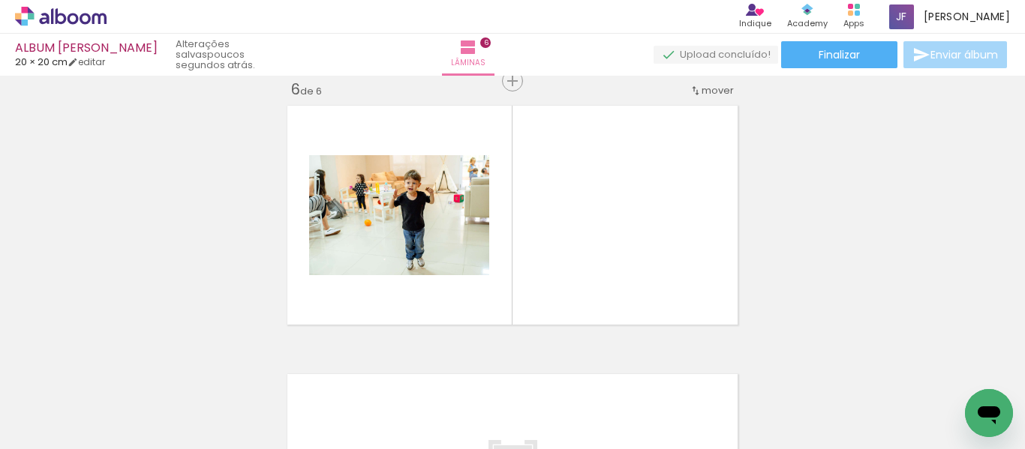
scroll to position [1362, 0]
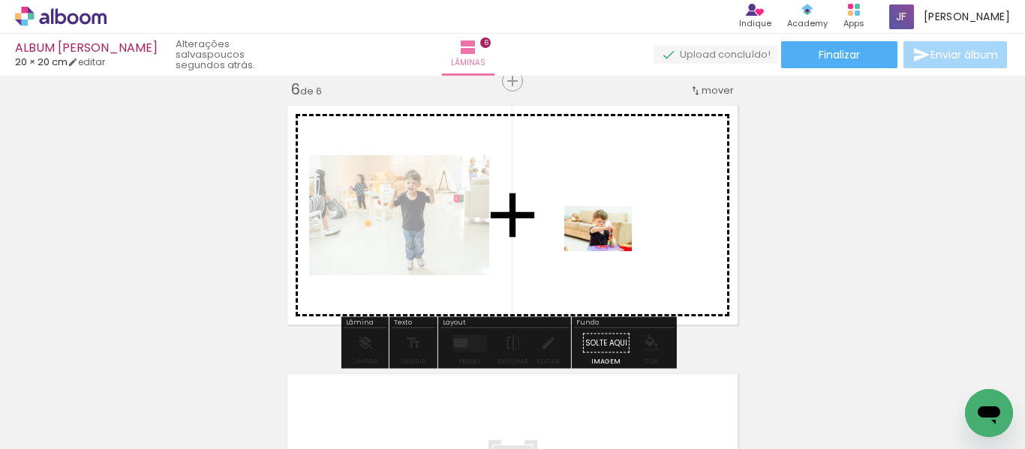
drag, startPoint x: 725, startPoint y: 413, endPoint x: 606, endPoint y: 246, distance: 204.8
click at [606, 246] on quentale-workspace at bounding box center [512, 224] width 1025 height 449
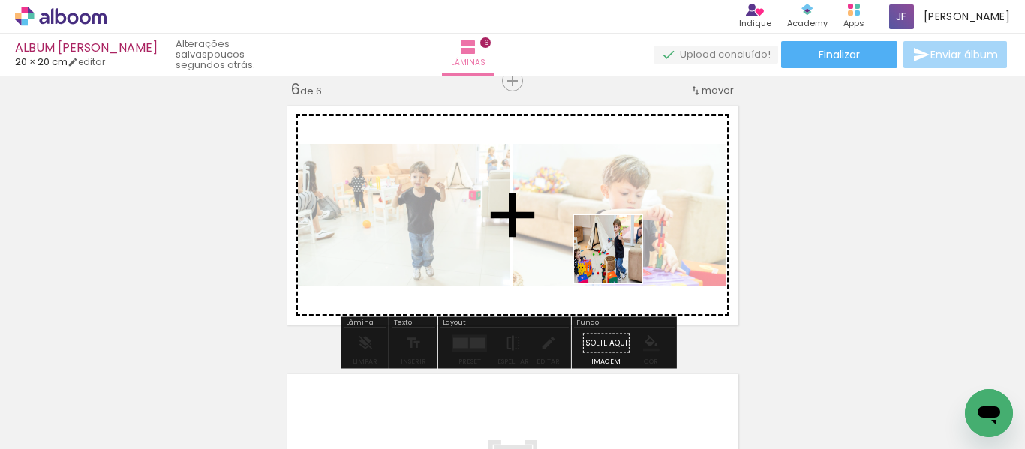
drag, startPoint x: 820, startPoint y: 408, endPoint x: 575, endPoint y: 216, distance: 310.9
click at [575, 216] on quentale-workspace at bounding box center [512, 224] width 1025 height 449
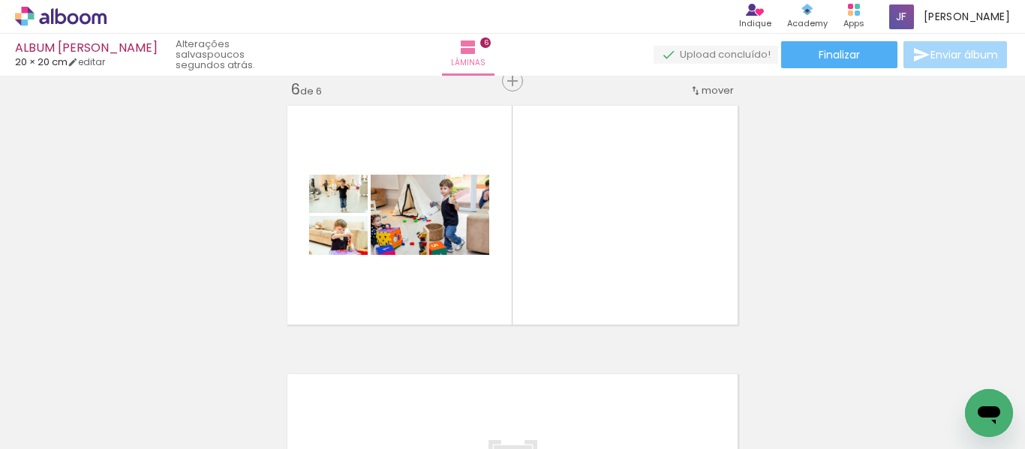
scroll to position [0, 2017]
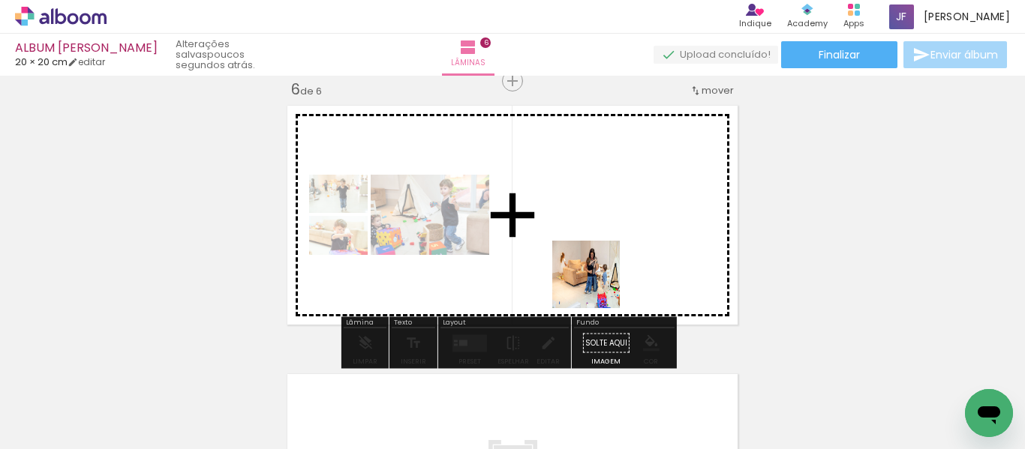
drag, startPoint x: 584, startPoint y: 405, endPoint x: 632, endPoint y: 349, distance: 73.5
click at [603, 265] on quentale-workspace at bounding box center [512, 224] width 1025 height 449
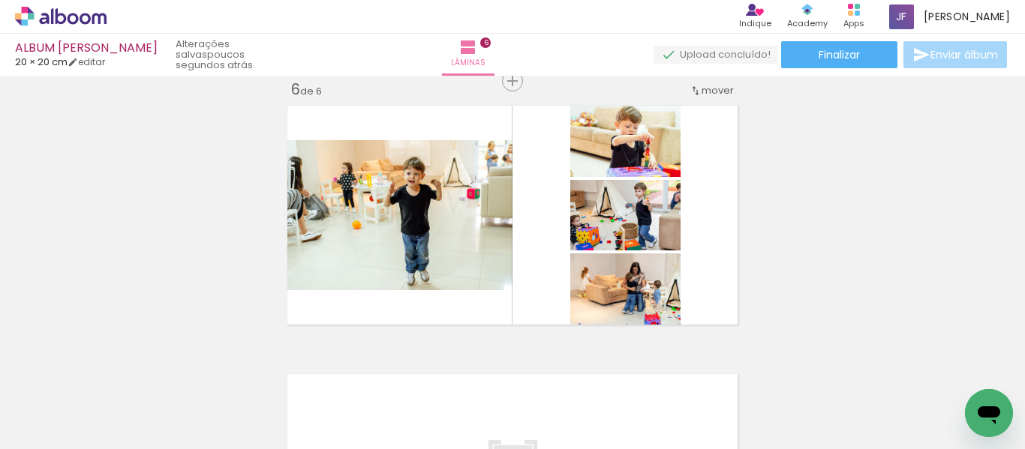
scroll to position [0, 459]
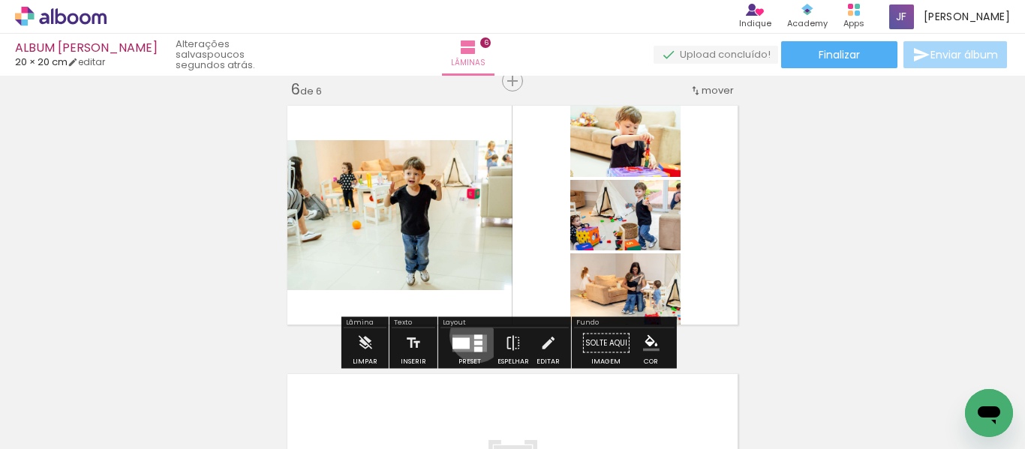
click at [474, 335] on div at bounding box center [478, 337] width 8 height 5
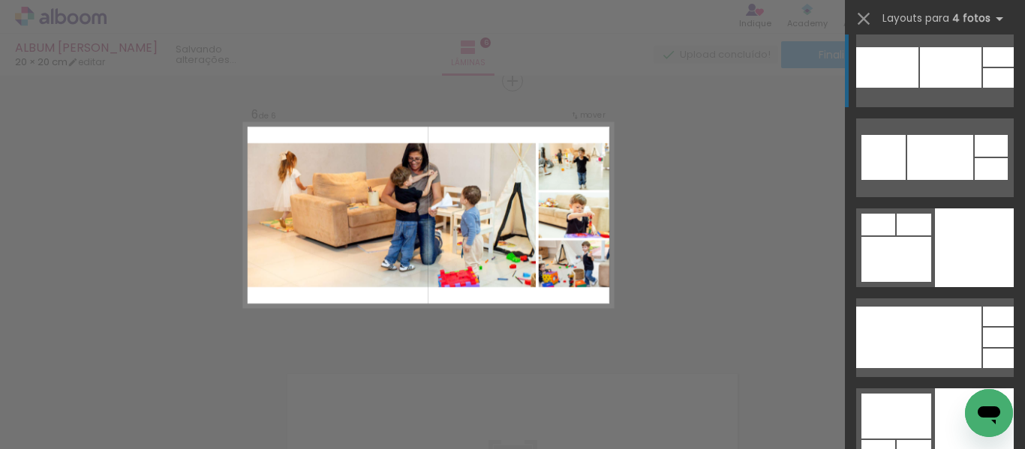
scroll to position [7057, 0]
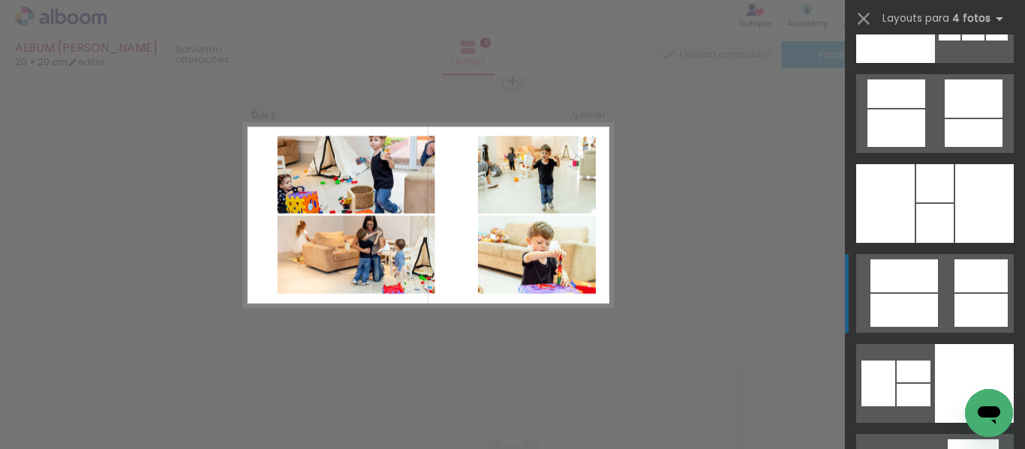
scroll to position [12765, 0]
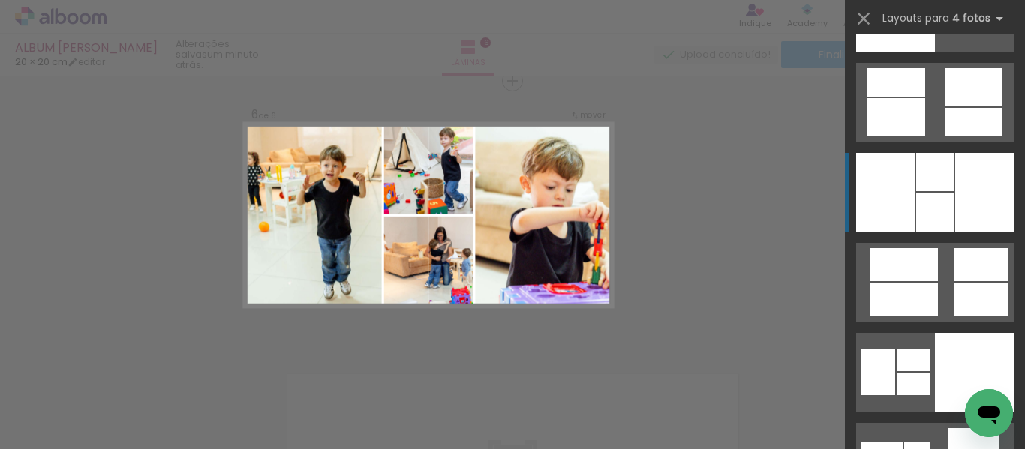
click at [916, 219] on div at bounding box center [935, 212] width 38 height 39
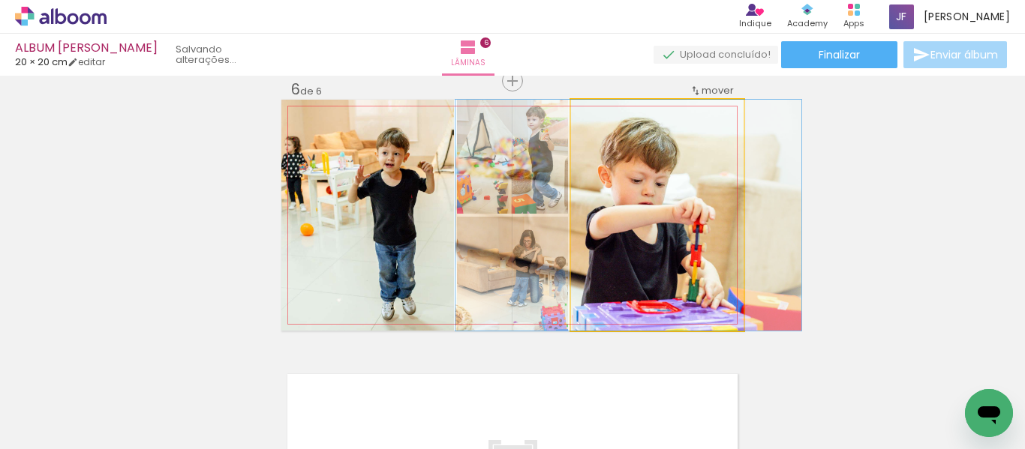
drag, startPoint x: 672, startPoint y: 224, endPoint x: 644, endPoint y: 227, distance: 28.7
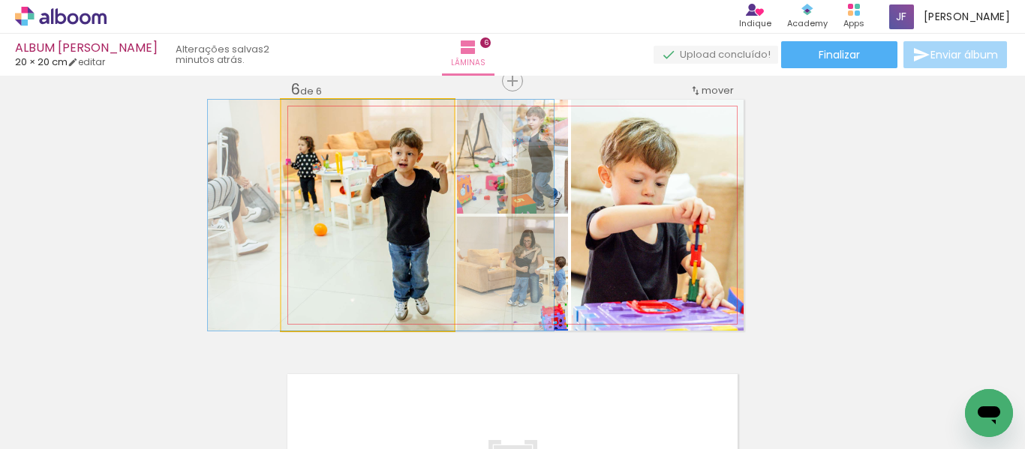
drag, startPoint x: 419, startPoint y: 235, endPoint x: 433, endPoint y: 236, distance: 13.6
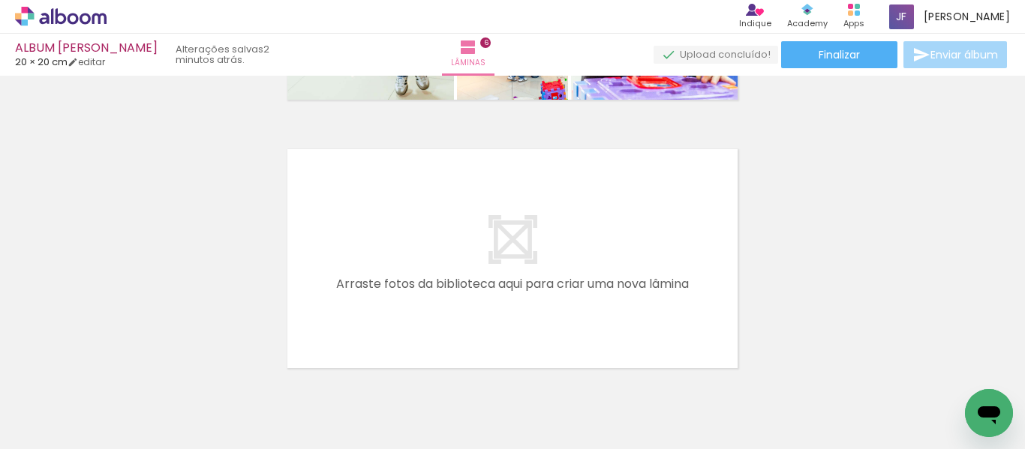
scroll to position [1651, 0]
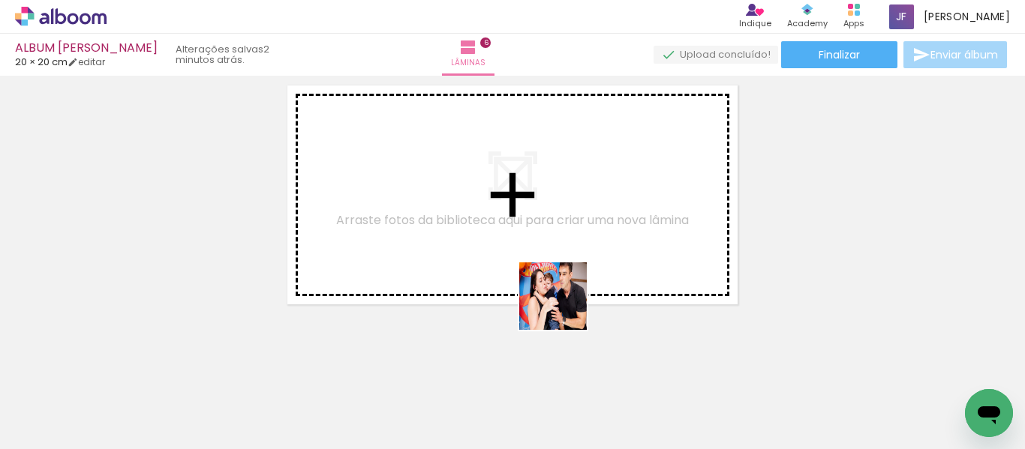
drag, startPoint x: 549, startPoint y: 396, endPoint x: 477, endPoint y: 391, distance: 72.2
click at [569, 285] on quentale-workspace at bounding box center [512, 224] width 1025 height 449
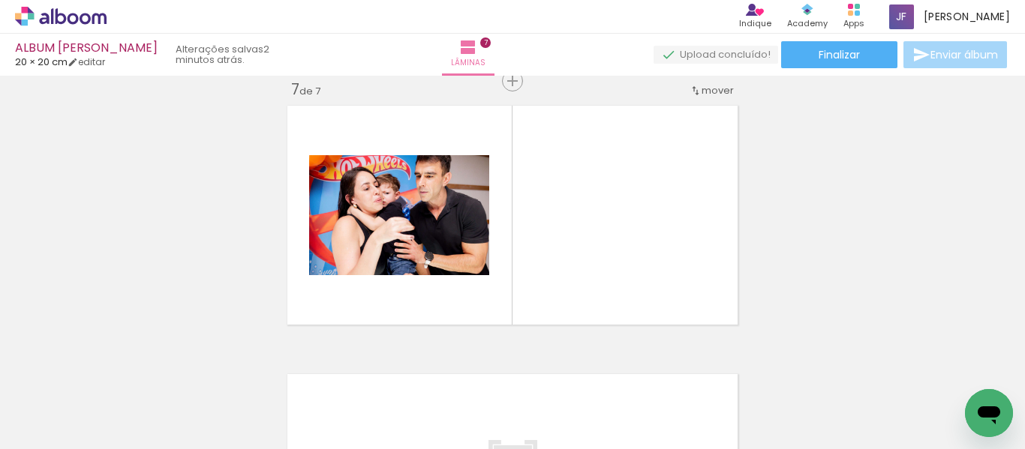
scroll to position [1631, 0]
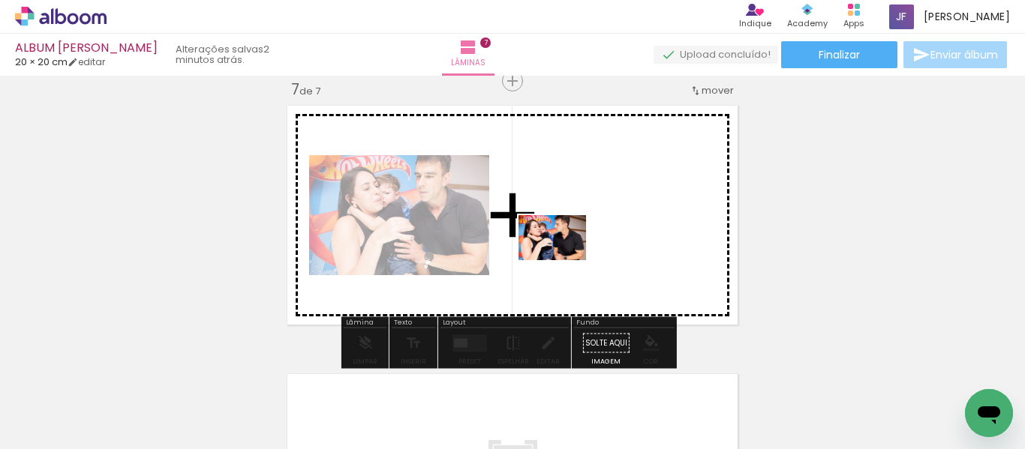
drag, startPoint x: 455, startPoint y: 409, endPoint x: 563, endPoint y: 260, distance: 183.7
click at [563, 260] on quentale-workspace at bounding box center [512, 224] width 1025 height 449
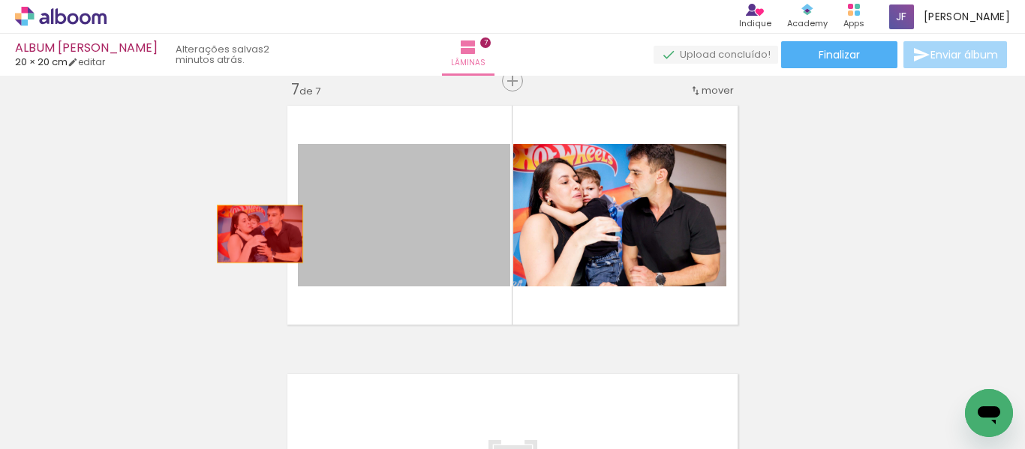
drag, startPoint x: 386, startPoint y: 233, endPoint x: 254, endPoint y: 234, distance: 132.0
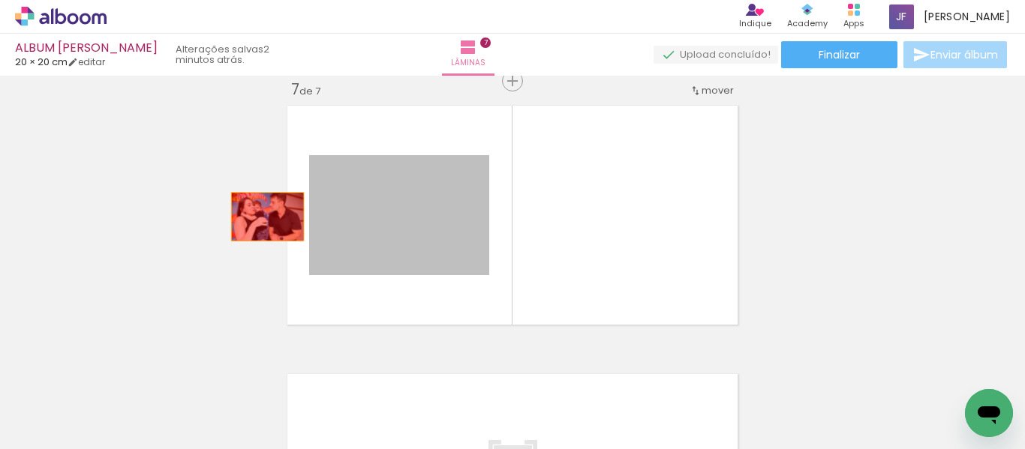
drag, startPoint x: 430, startPoint y: 215, endPoint x: 251, endPoint y: 216, distance: 179.3
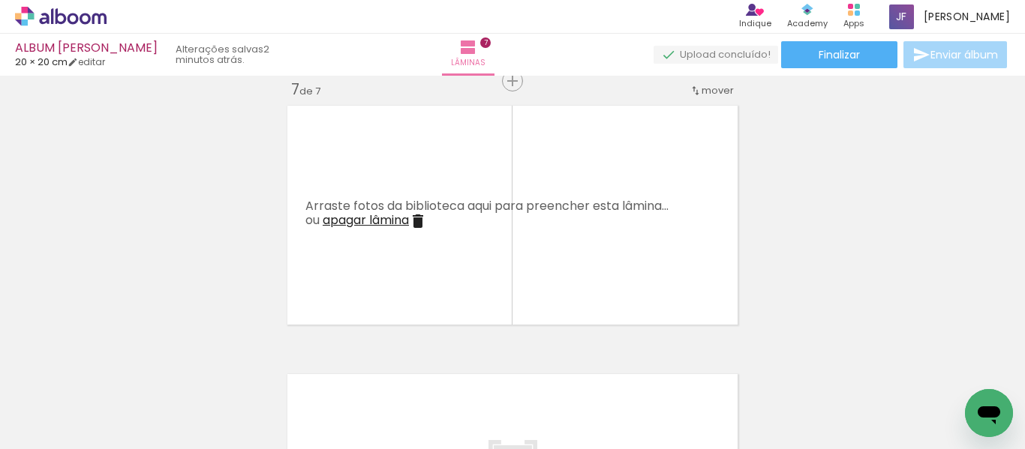
scroll to position [0, 86]
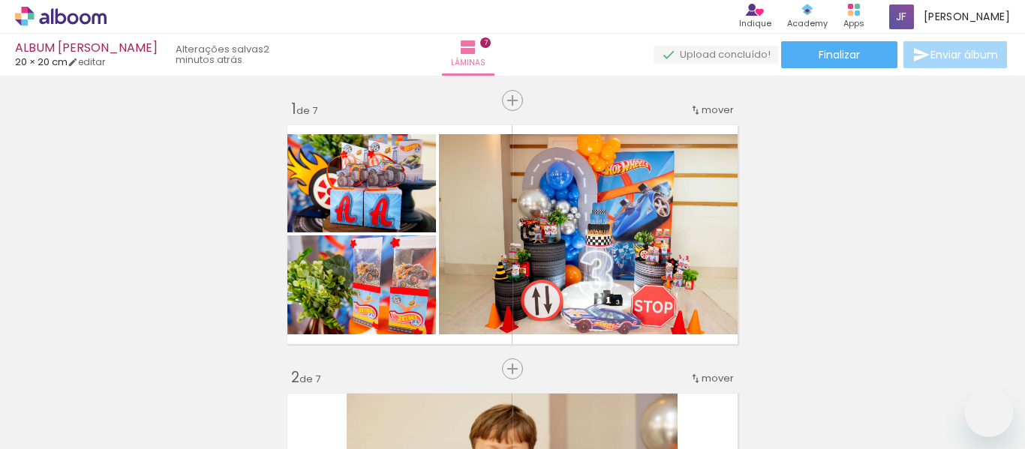
click at [428, 322] on quentale-workspace at bounding box center [512, 224] width 1025 height 449
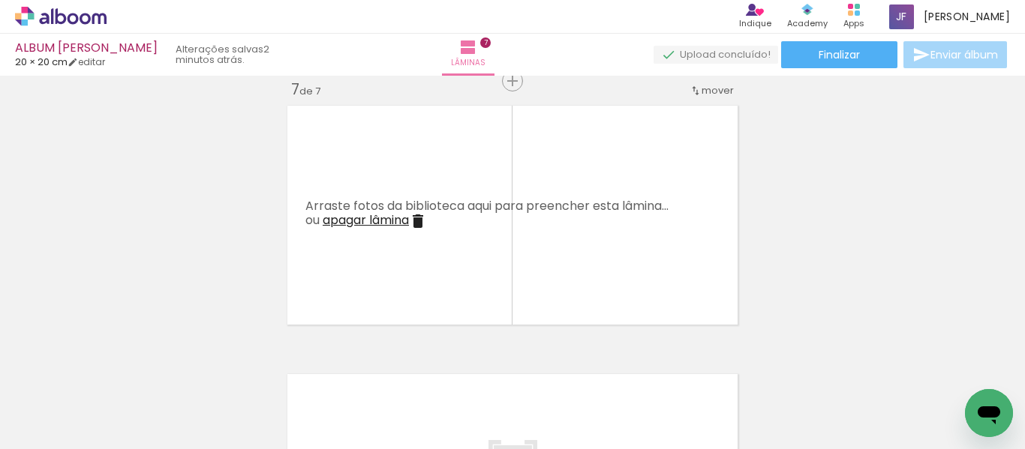
scroll to position [12765, 0]
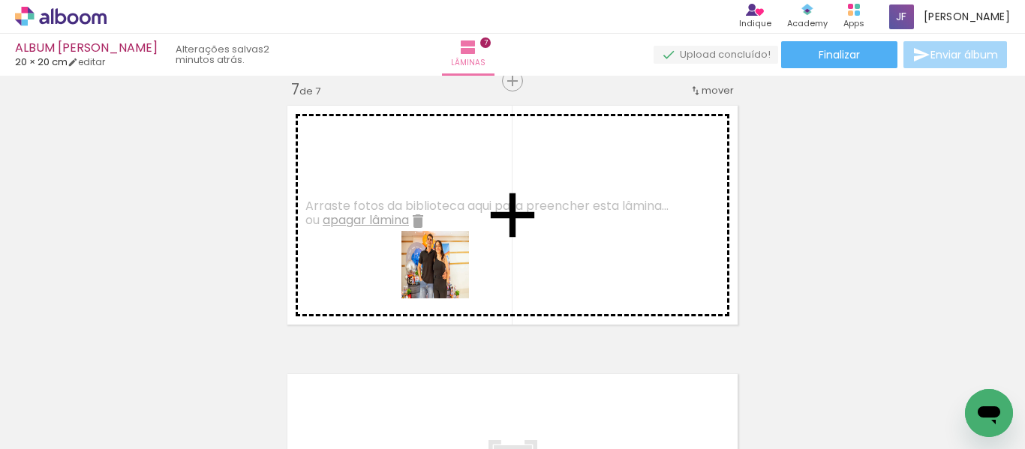
drag, startPoint x: 399, startPoint y: 416, endPoint x: 449, endPoint y: 272, distance: 153.3
click at [449, 272] on quentale-workspace at bounding box center [512, 224] width 1025 height 449
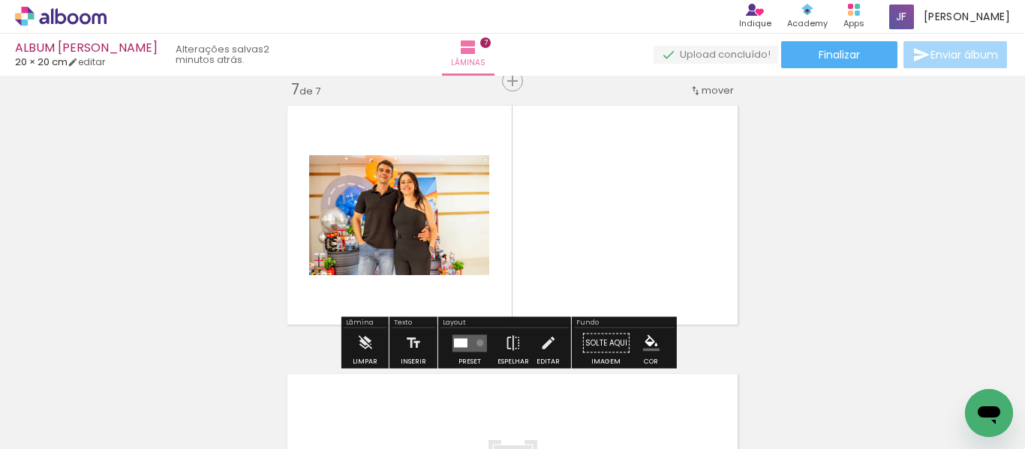
click at [476, 343] on quentale-layouter at bounding box center [469, 343] width 35 height 17
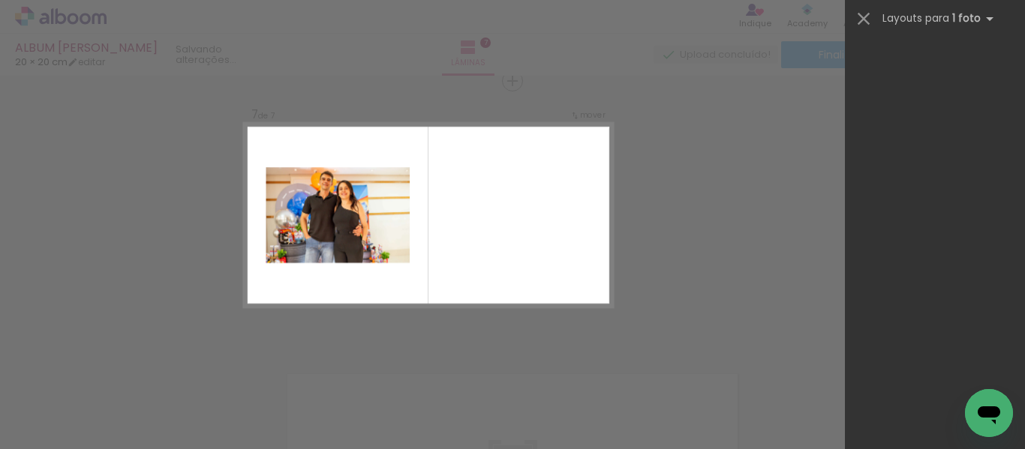
scroll to position [0, 0]
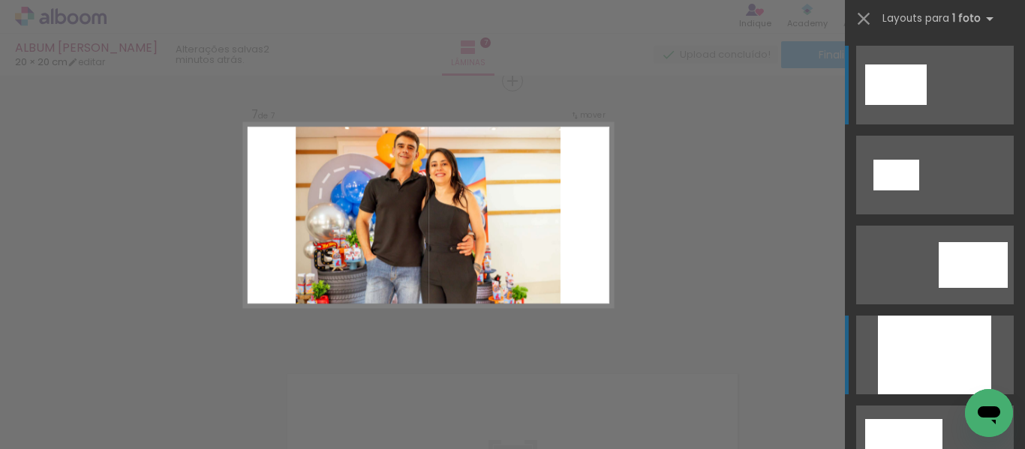
click at [915, 335] on div at bounding box center [934, 355] width 113 height 79
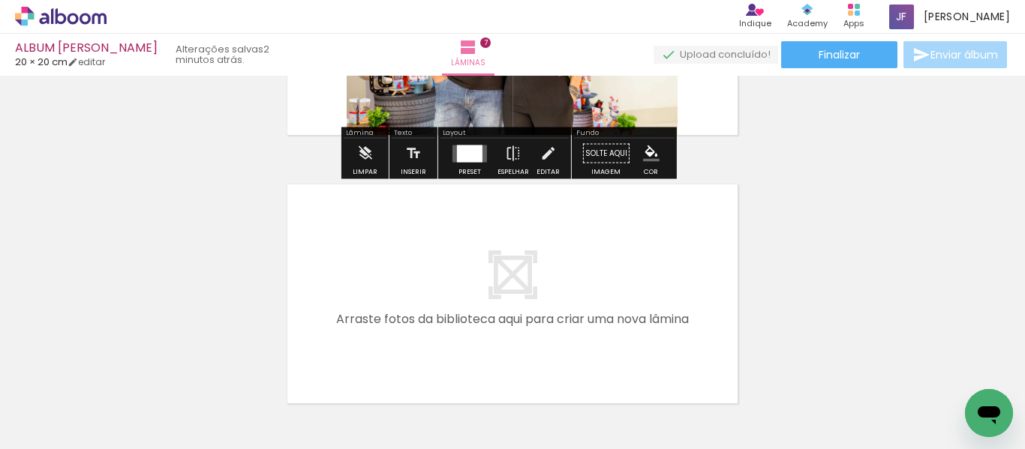
scroll to position [1821, 0]
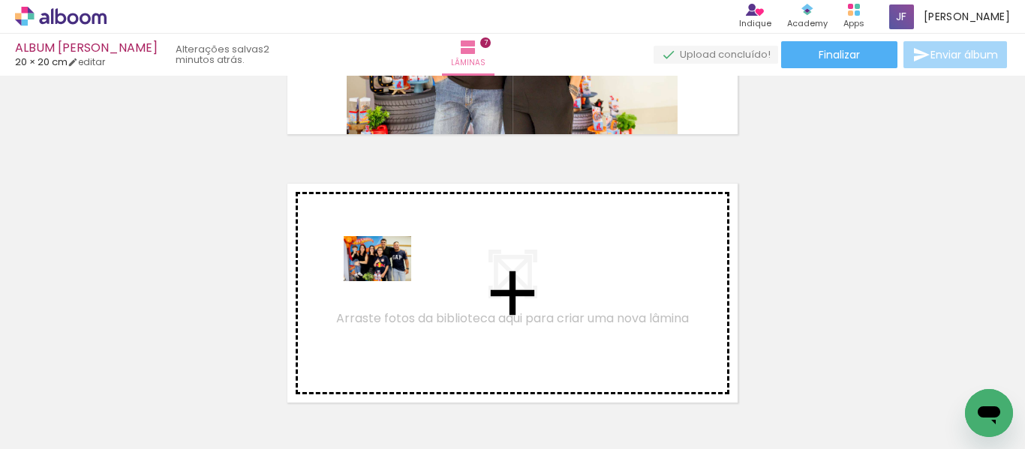
drag, startPoint x: 323, startPoint y: 323, endPoint x: 389, endPoint y: 281, distance: 78.2
click at [389, 281] on quentale-workspace at bounding box center [512, 224] width 1025 height 449
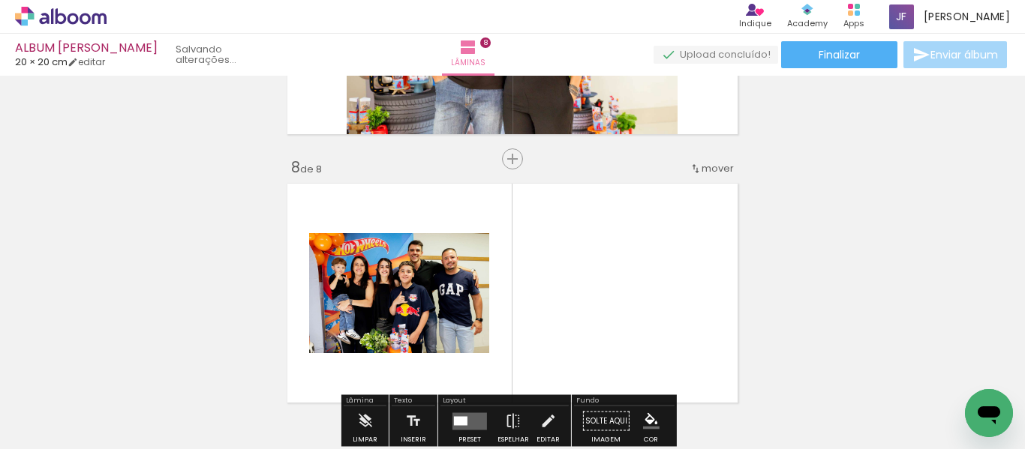
scroll to position [1899, 0]
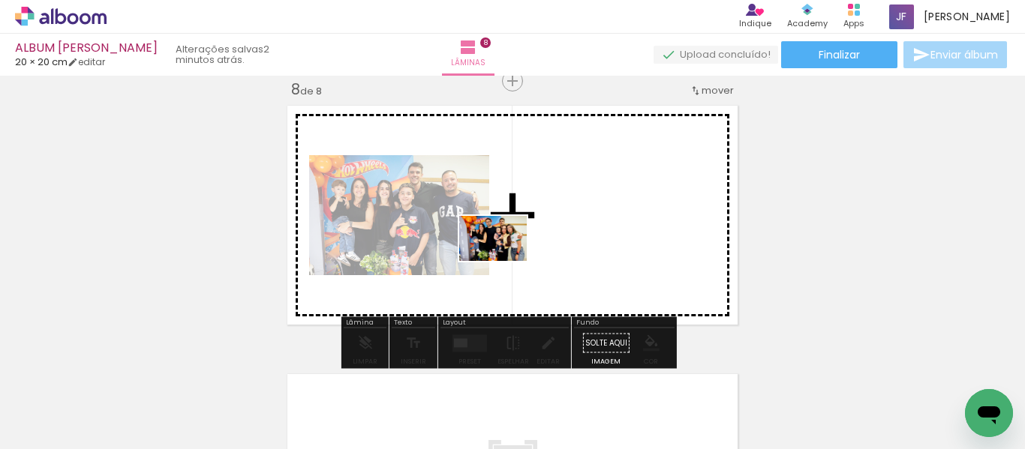
drag, startPoint x: 310, startPoint y: 421, endPoint x: 512, endPoint y: 254, distance: 262.1
click at [512, 254] on quentale-workspace at bounding box center [512, 224] width 1025 height 449
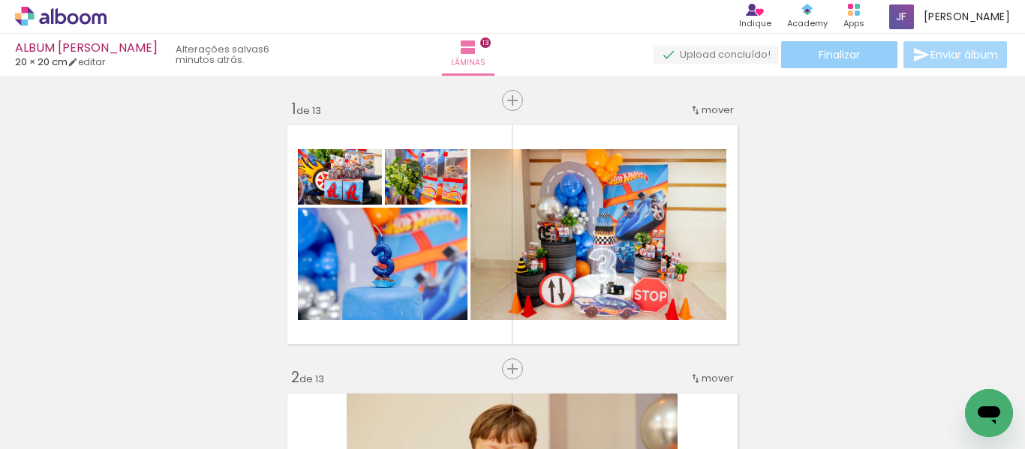
click at [820, 56] on span "Finalizar" at bounding box center [838, 55] width 41 height 11
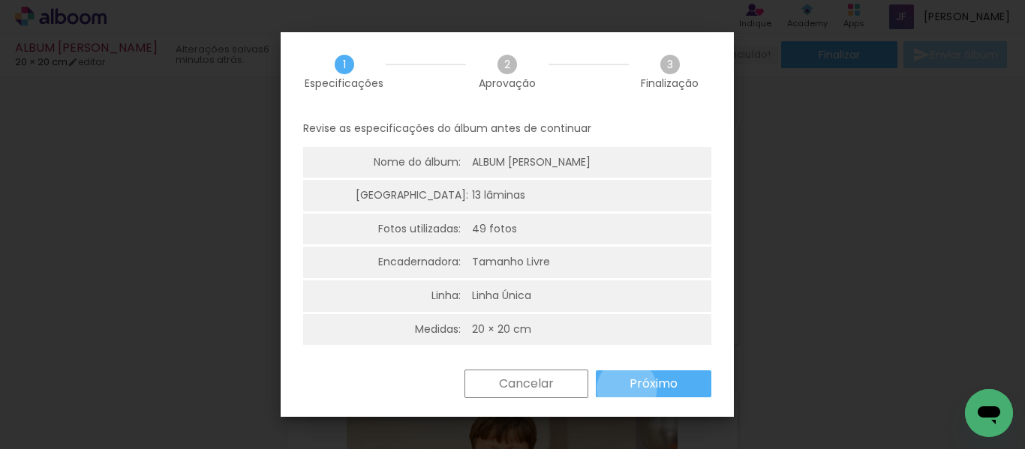
click at [626, 389] on paper-button "Próximo" at bounding box center [654, 384] width 116 height 27
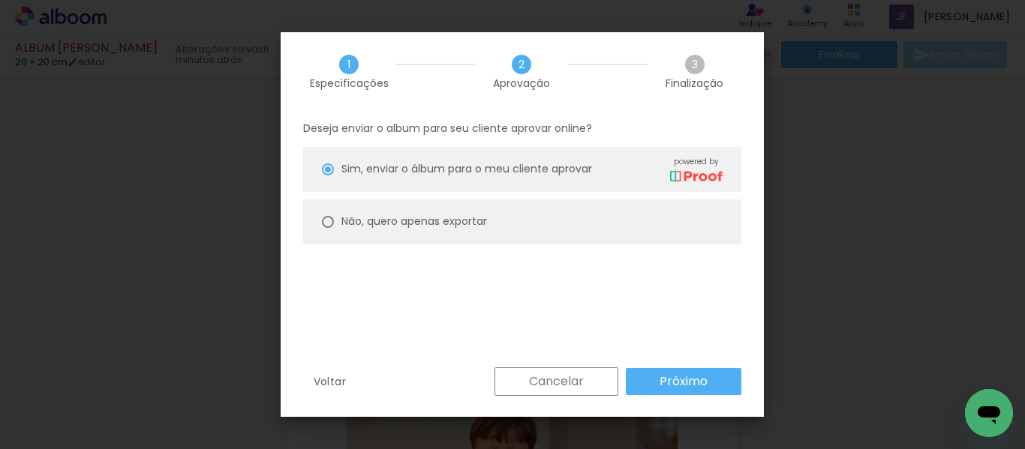
click at [497, 221] on paper-radio-button "Não, quero apenas exportar" at bounding box center [522, 222] width 438 height 45
type paper-radio-button "on"
click at [0, 0] on slot "Próximo" at bounding box center [0, 0] width 0 height 0
type input "Alta, 300 DPI"
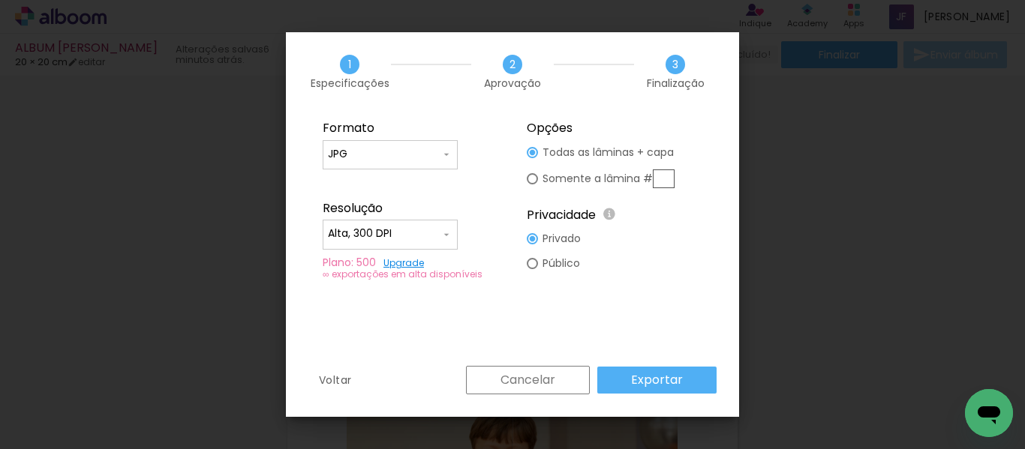
click at [0, 0] on input "JPG" at bounding box center [0, 0] width 0 height 0
click at [0, 0] on paper-item "PDF" at bounding box center [0, 0] width 0 height 0
type input "PDF"
click at [0, 0] on input "Alta, 300 DPI" at bounding box center [0, 0] width 0 height 0
click at [0, 0] on paper-item "Baixa" at bounding box center [0, 0] width 0 height 0
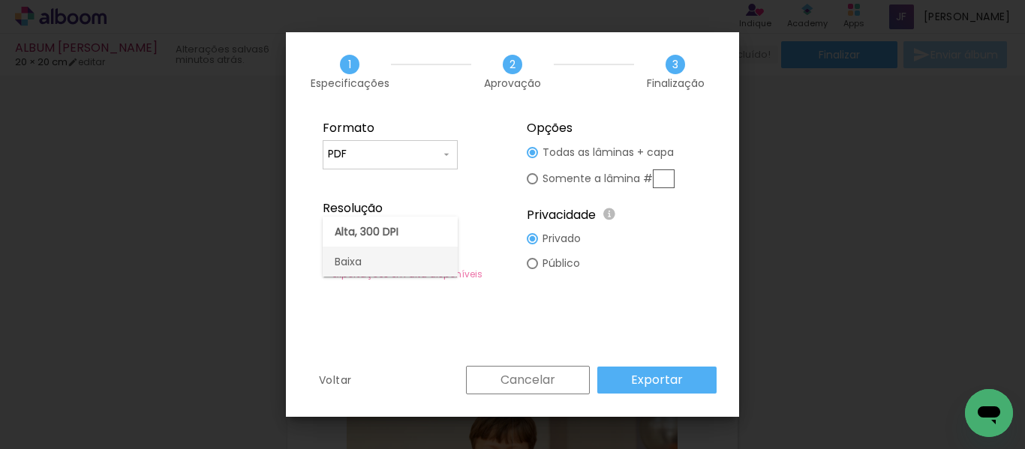
type input "Baixa"
